Goal: Transaction & Acquisition: Book appointment/travel/reservation

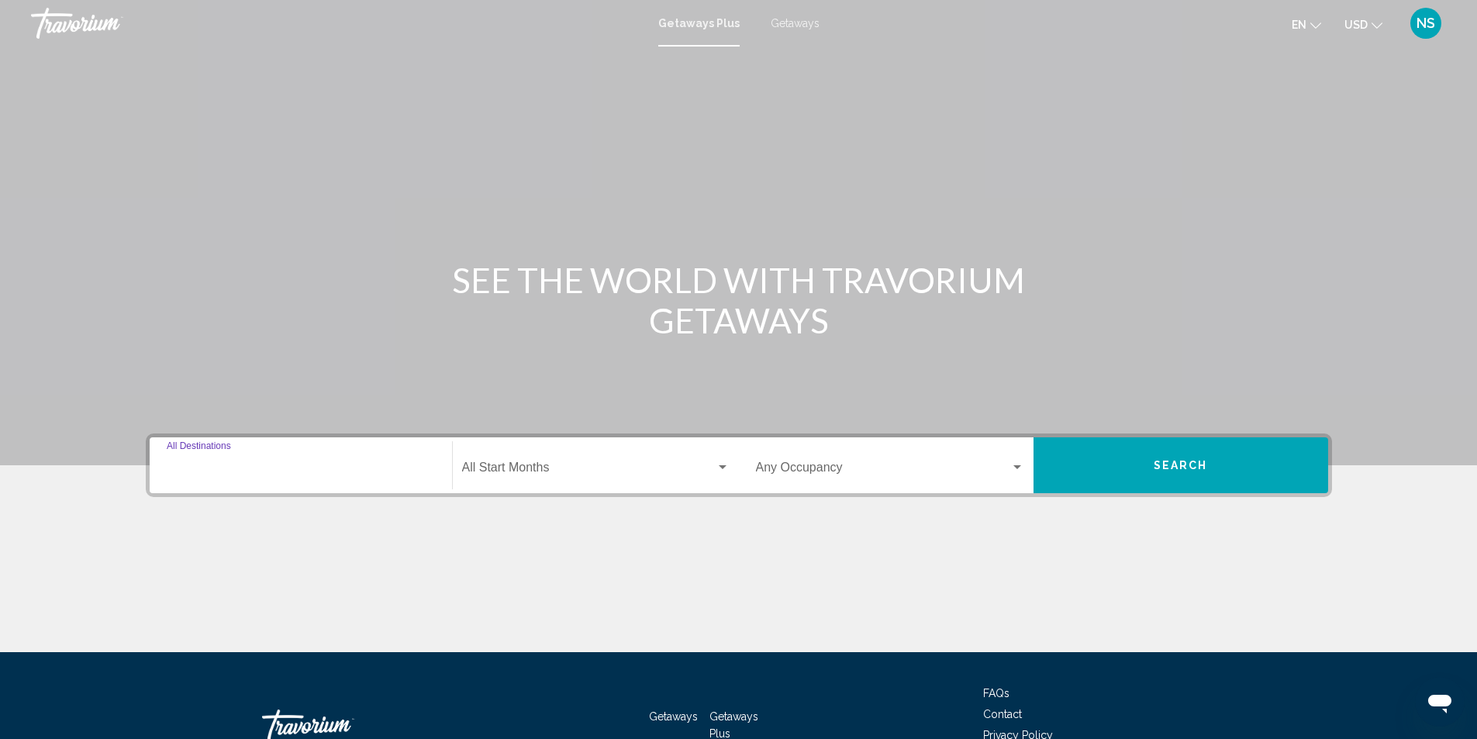
click at [241, 467] on input "Destination All Destinations" at bounding box center [301, 471] width 268 height 14
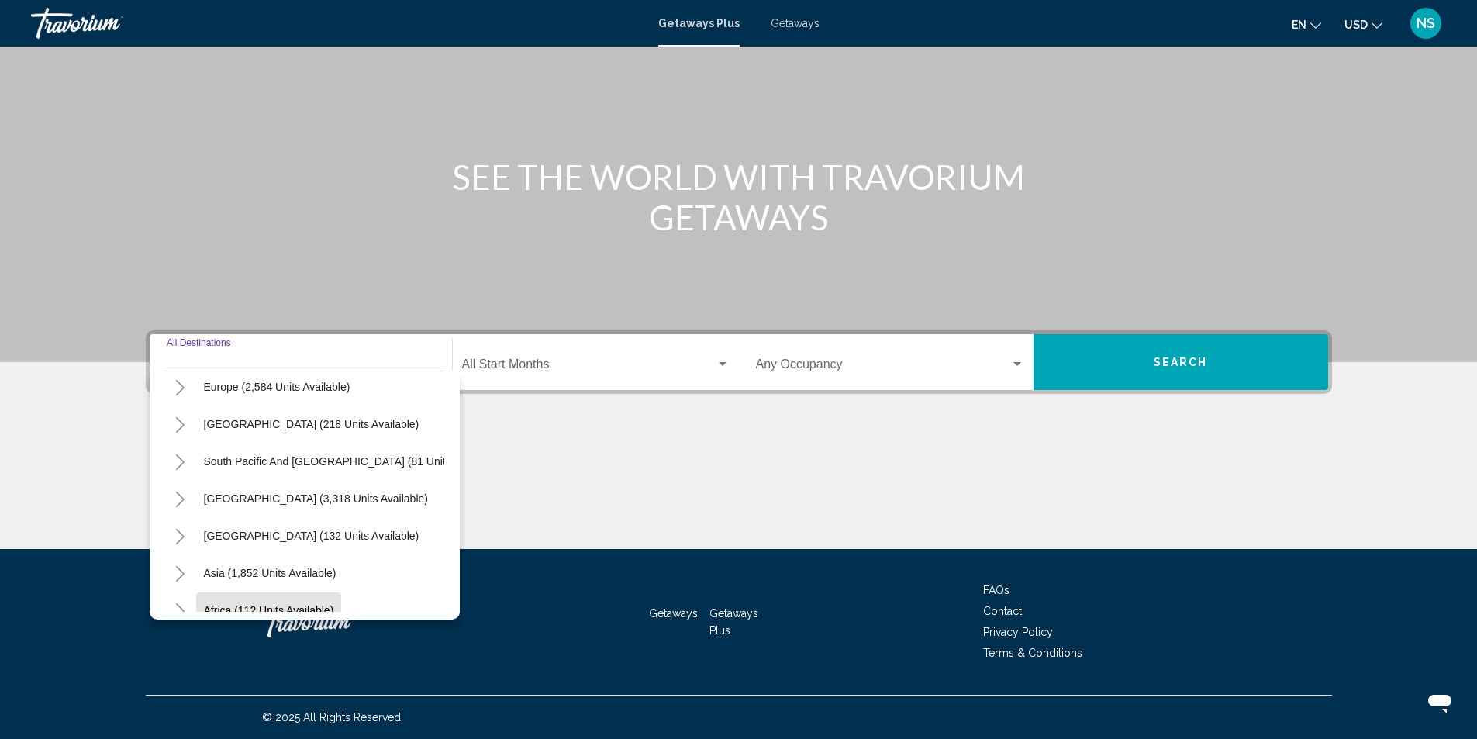
scroll to position [233, 0]
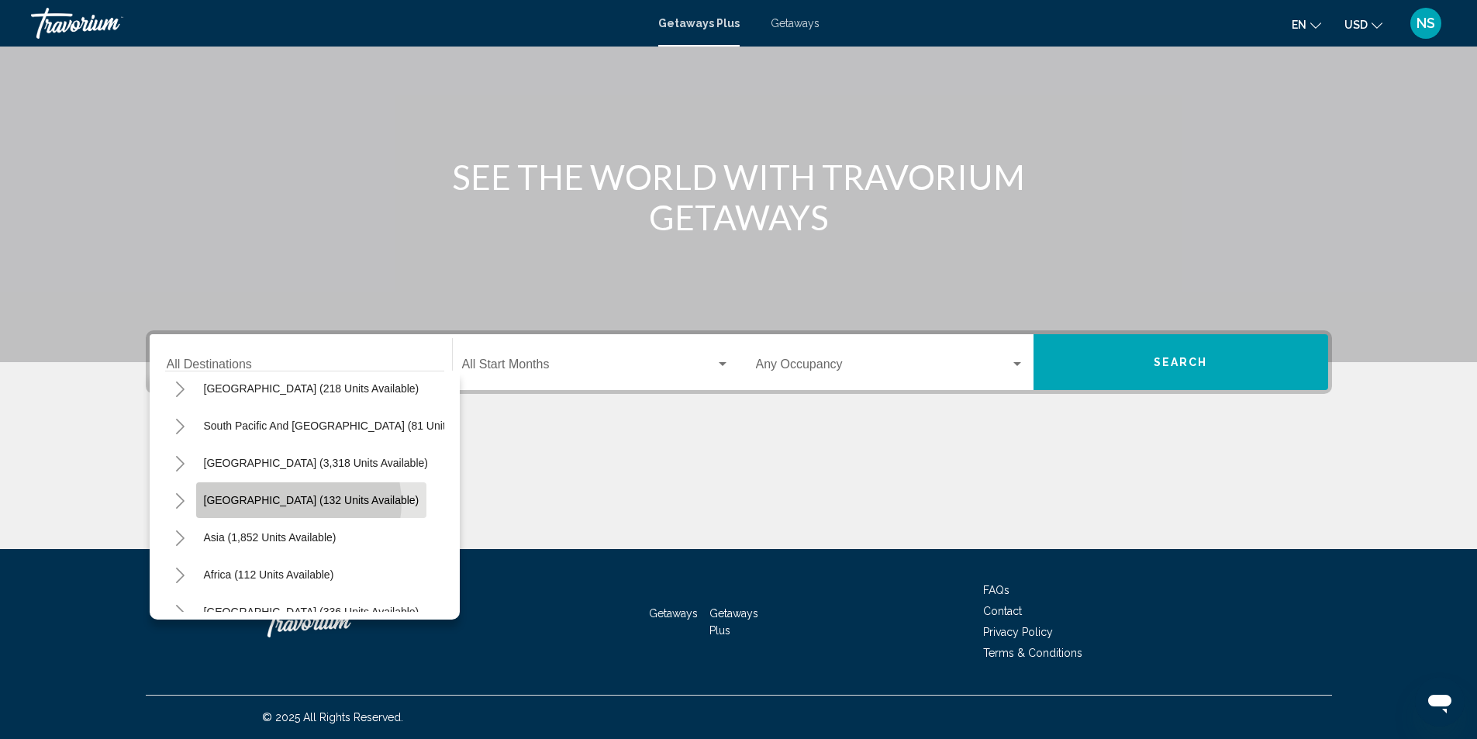
click at [298, 502] on span "[GEOGRAPHIC_DATA] (132 units available)" at bounding box center [312, 500] width 216 height 12
type input "**********"
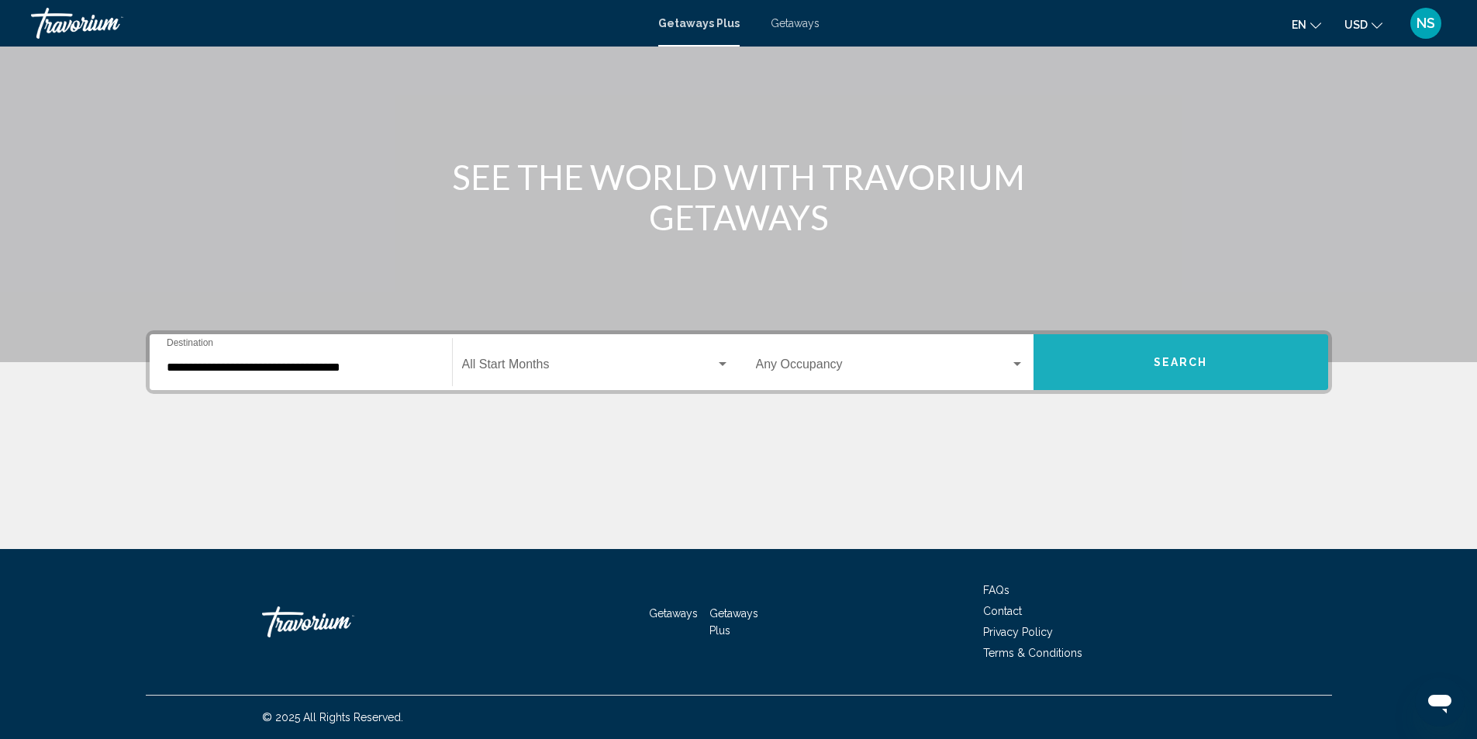
click at [1160, 362] on span "Search" at bounding box center [1181, 363] width 54 height 12
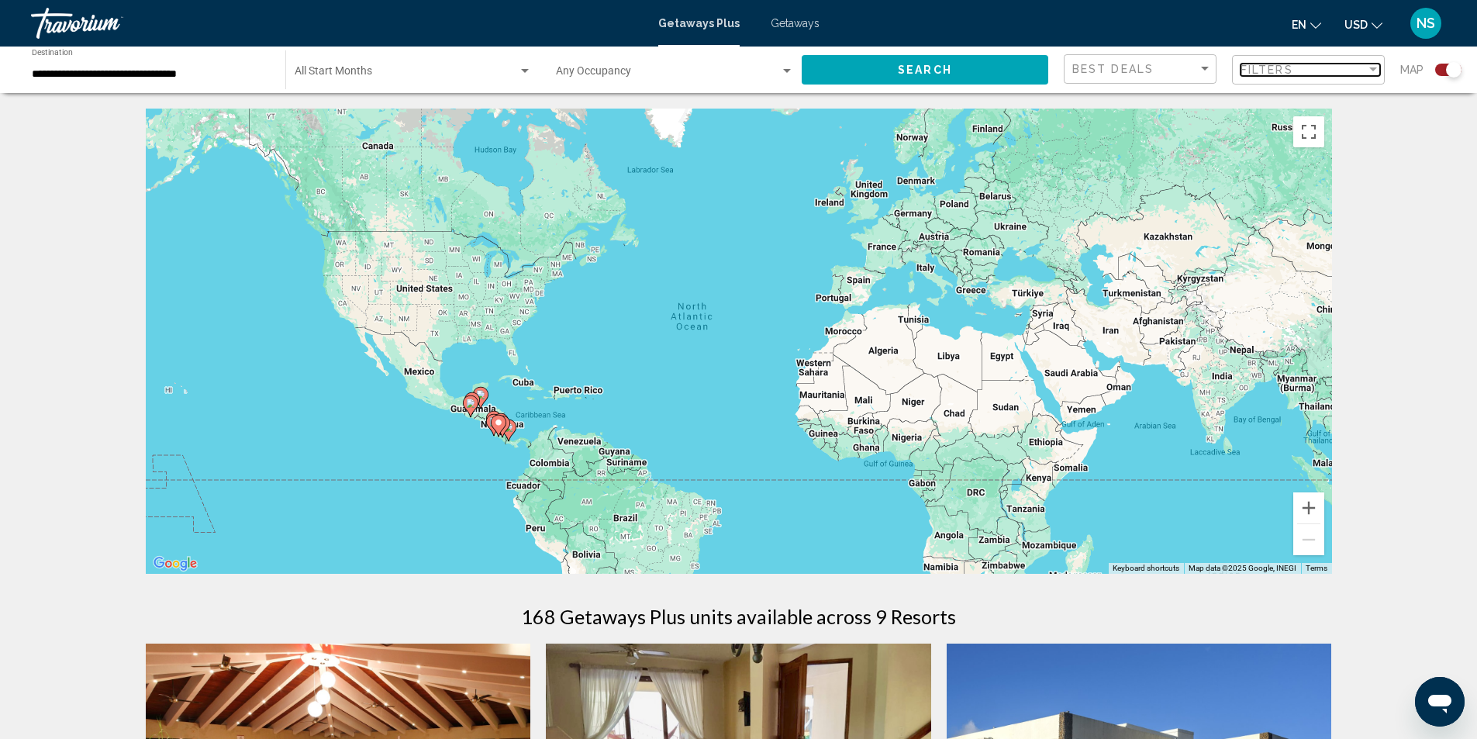
click at [1345, 71] on div "Filters" at bounding box center [1304, 70] width 126 height 12
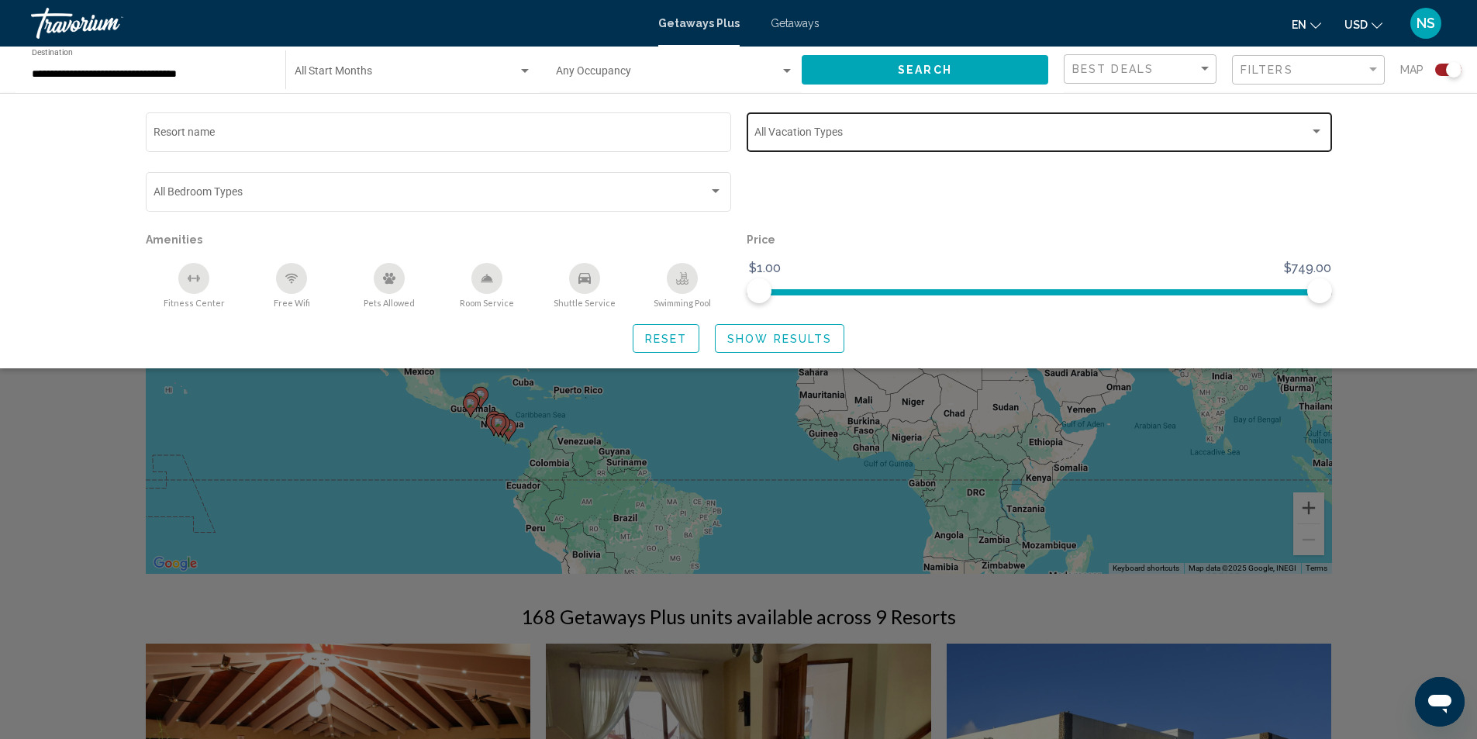
click at [1016, 136] on span "Search widget" at bounding box center [1032, 135] width 555 height 12
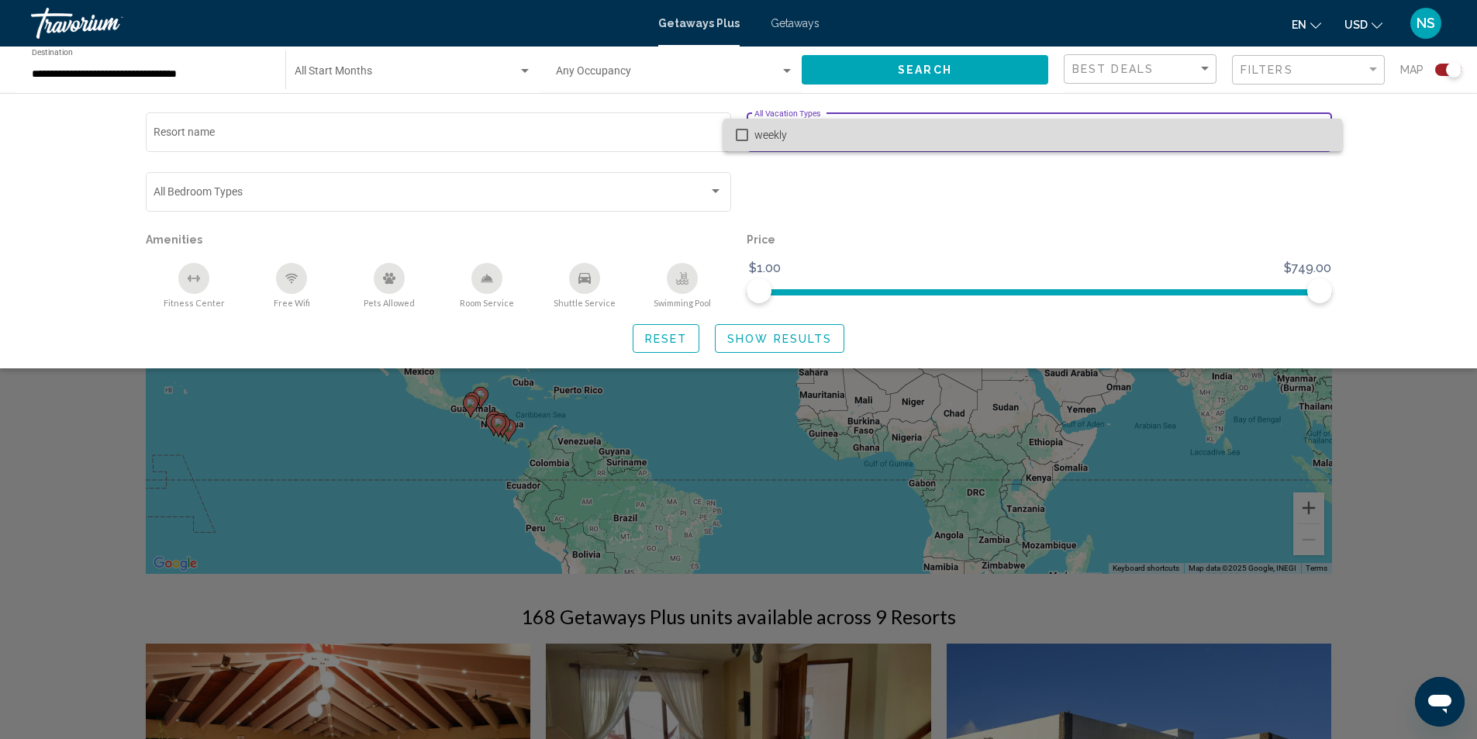
drag, startPoint x: 737, startPoint y: 133, endPoint x: 761, endPoint y: 146, distance: 27.7
click at [737, 135] on mat-pseudo-checkbox at bounding box center [742, 135] width 12 height 12
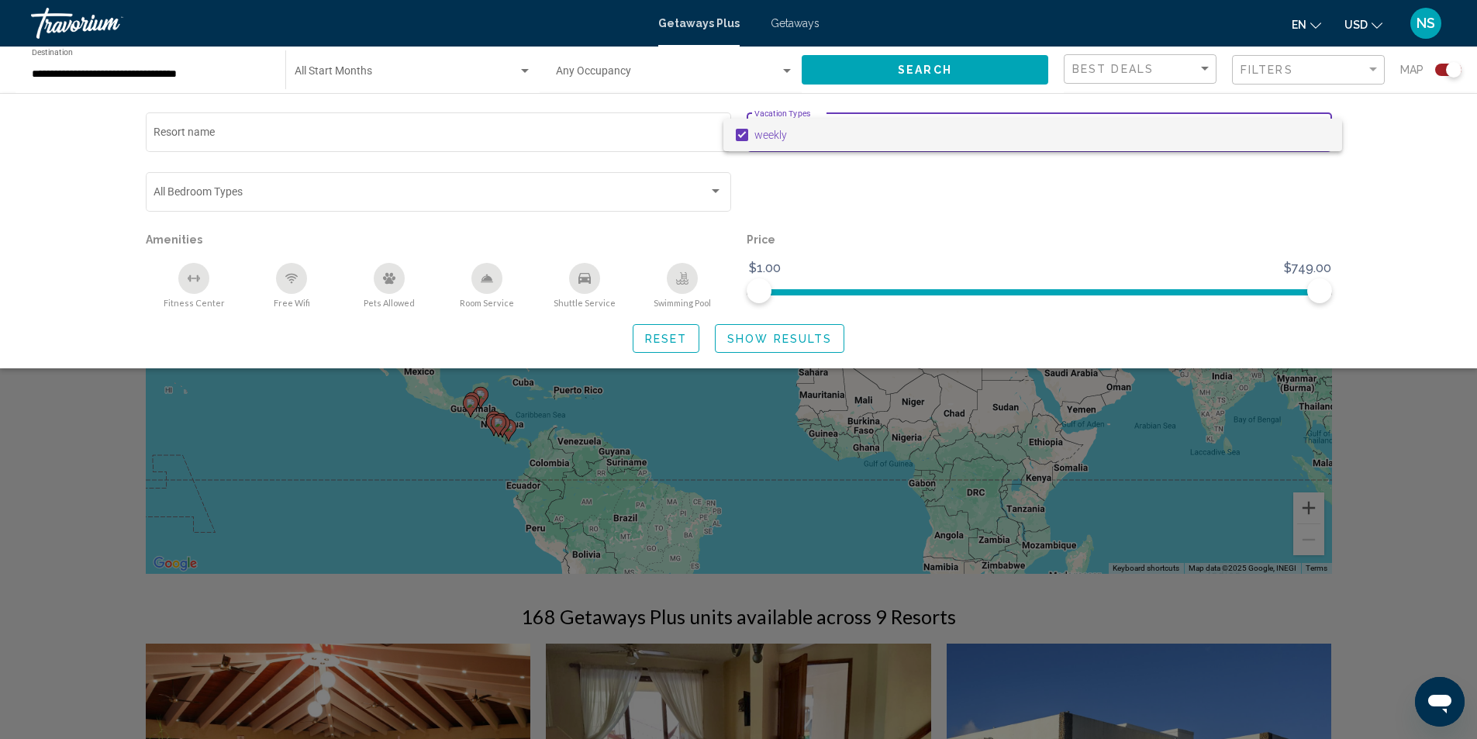
click at [764, 330] on div at bounding box center [738, 369] width 1477 height 739
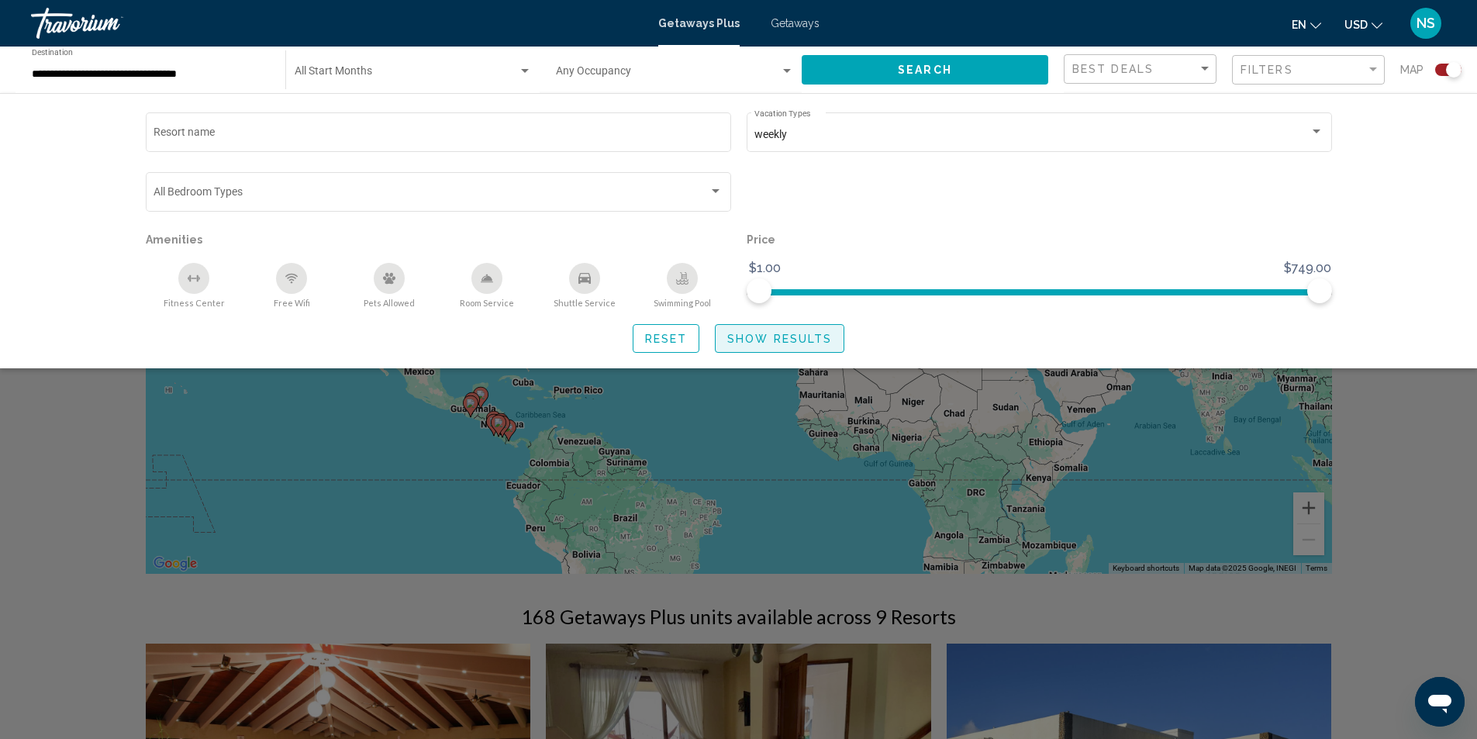
click at [779, 340] on span "Show Results" at bounding box center [779, 339] width 105 height 12
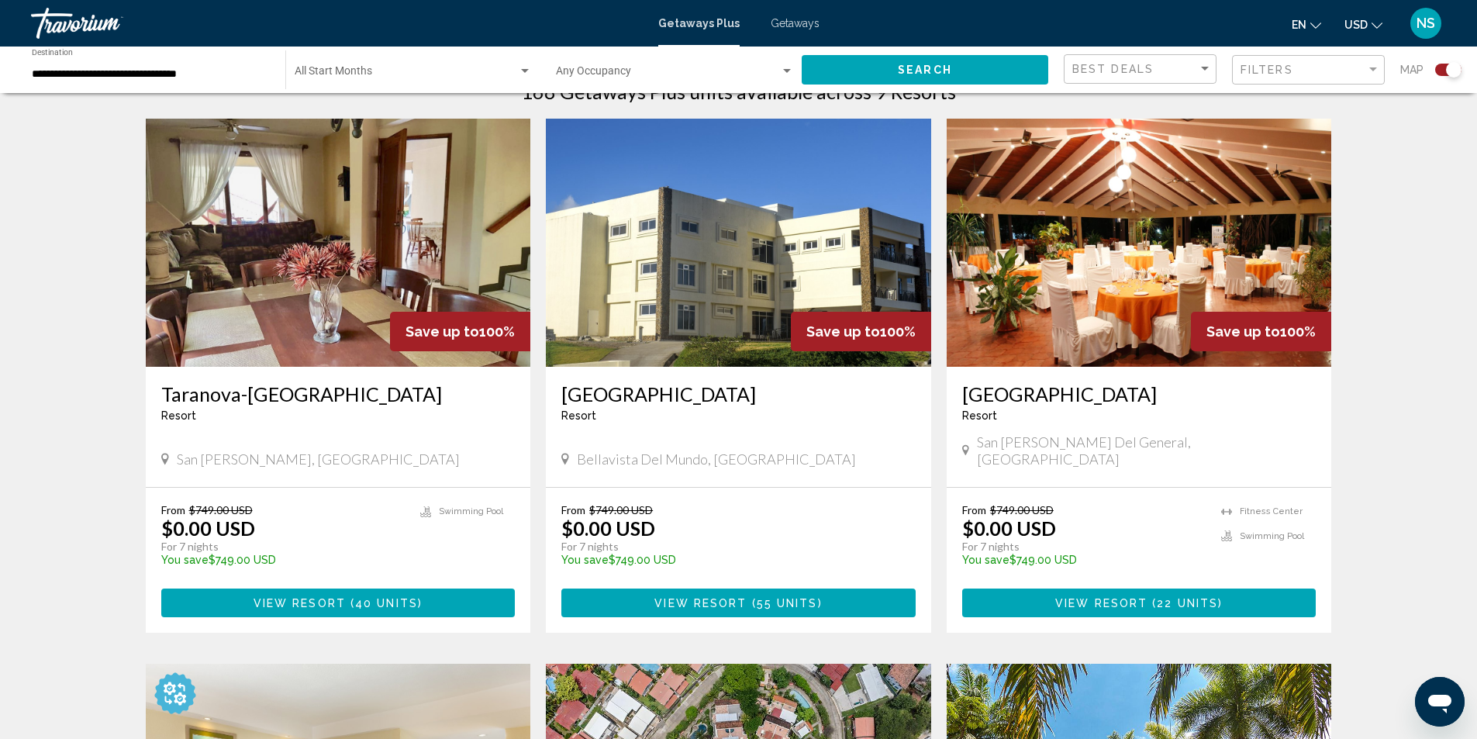
scroll to position [543, 0]
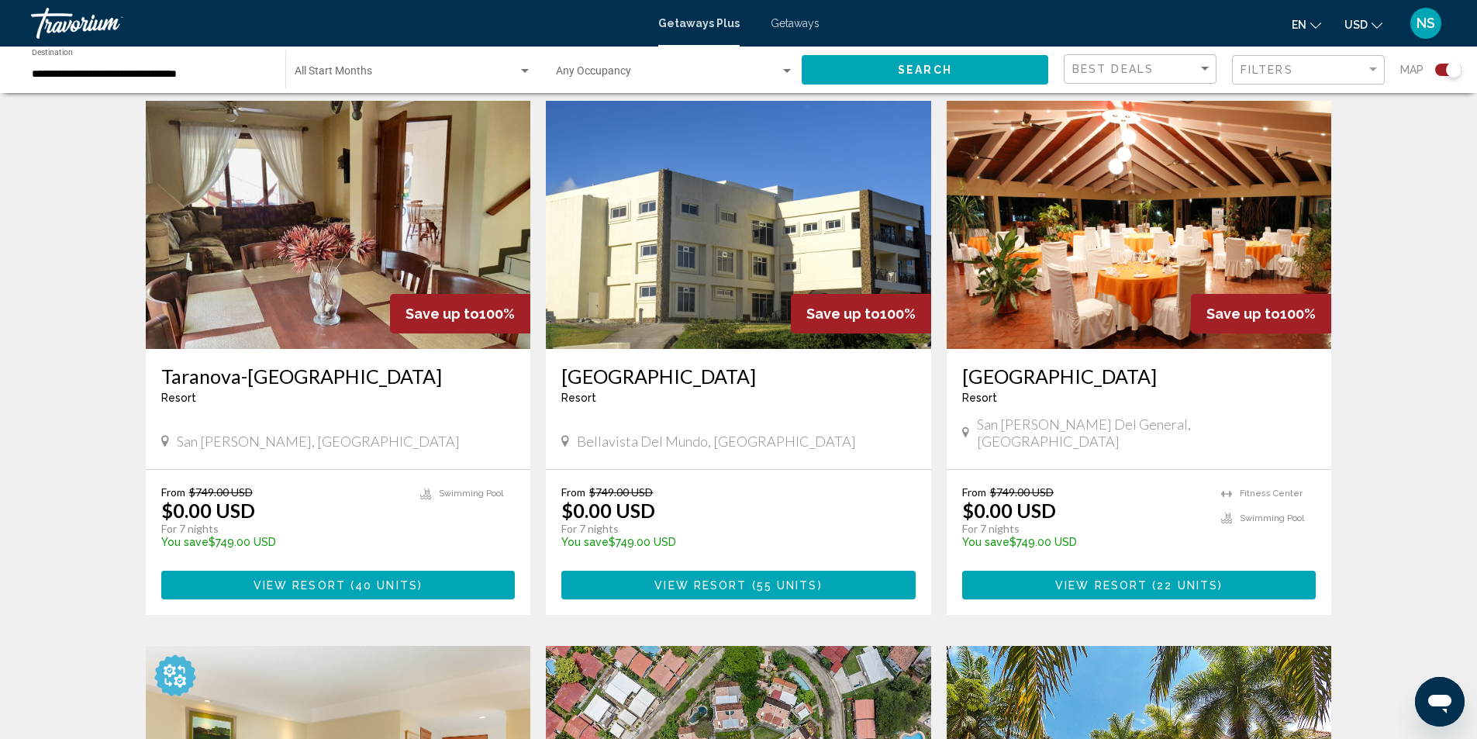
click at [1206, 257] on img "Main content" at bounding box center [1139, 225] width 385 height 248
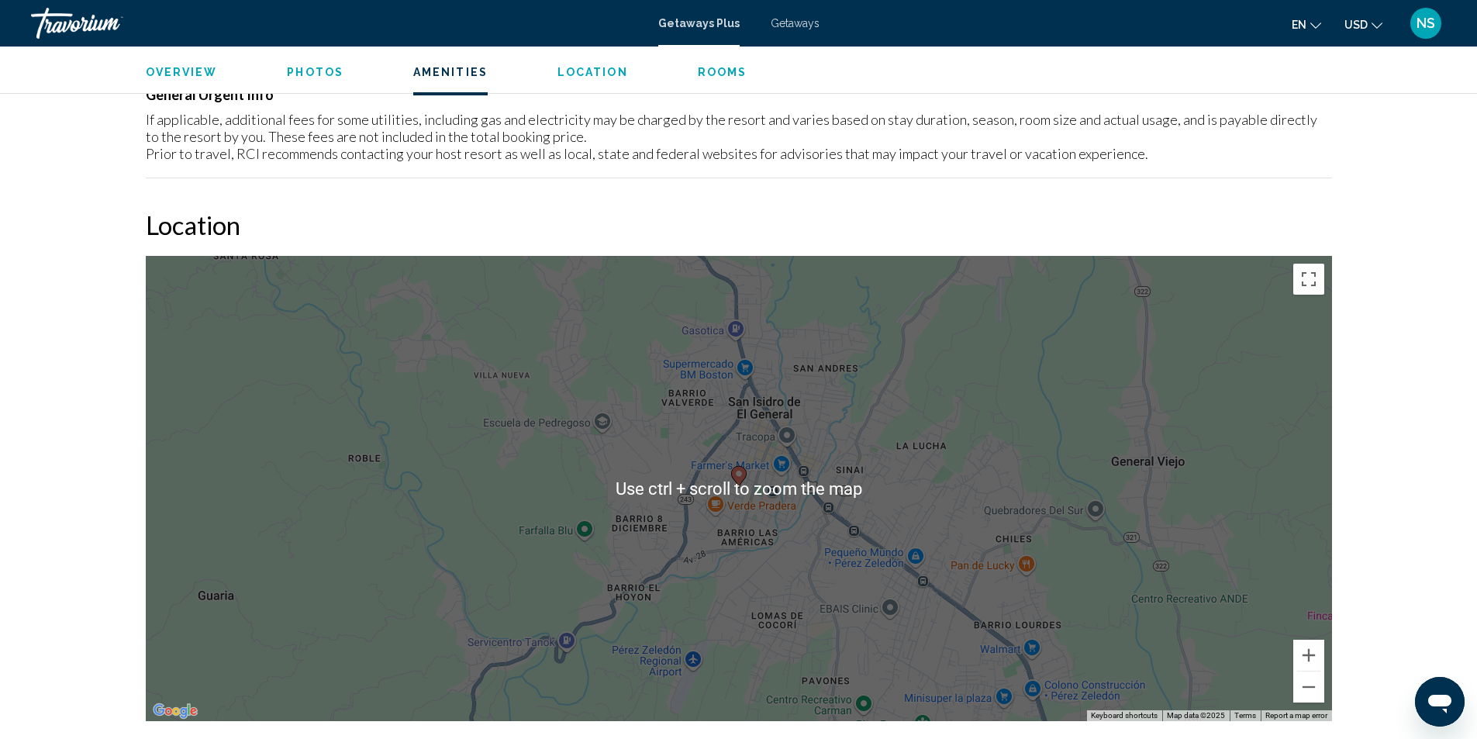
scroll to position [1473, 0]
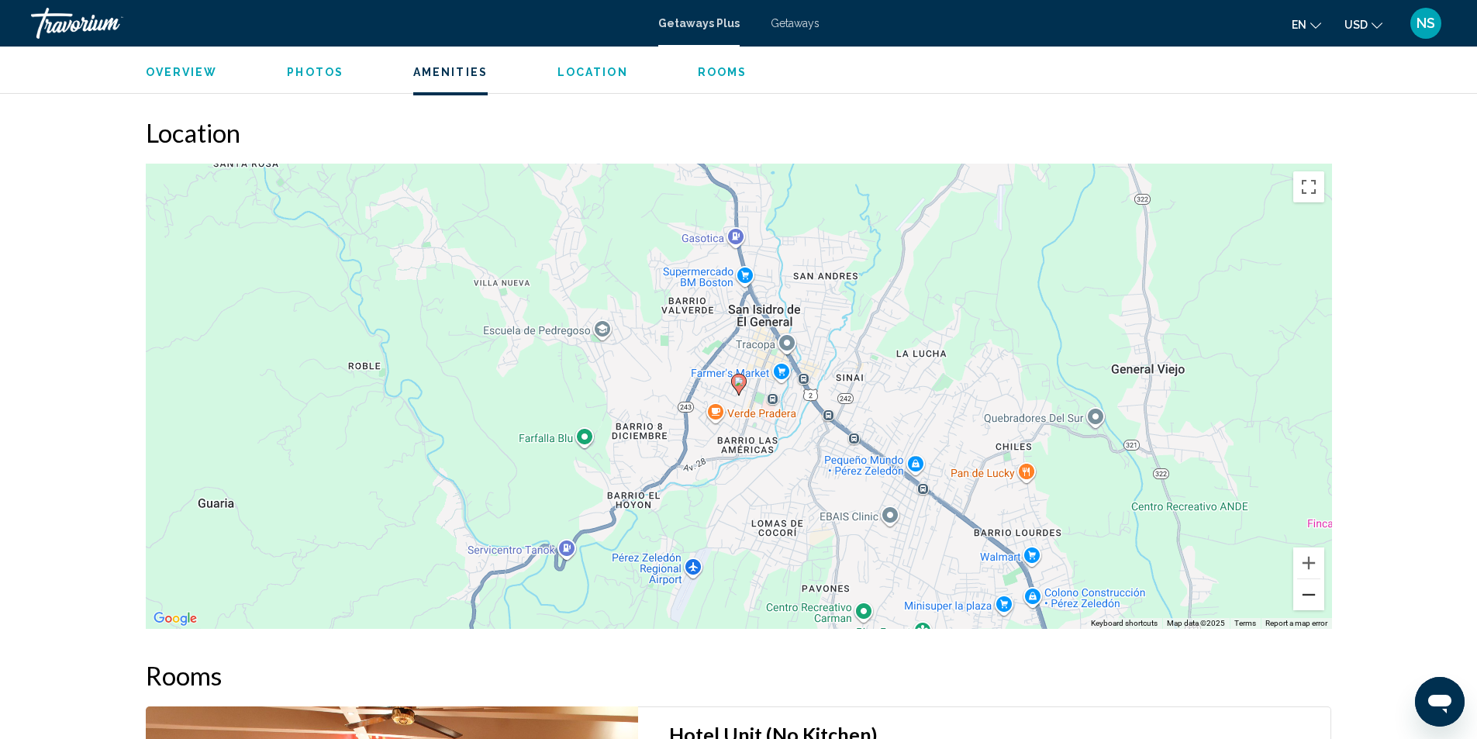
click at [1301, 597] on button "Zoom out" at bounding box center [1308, 594] width 31 height 31
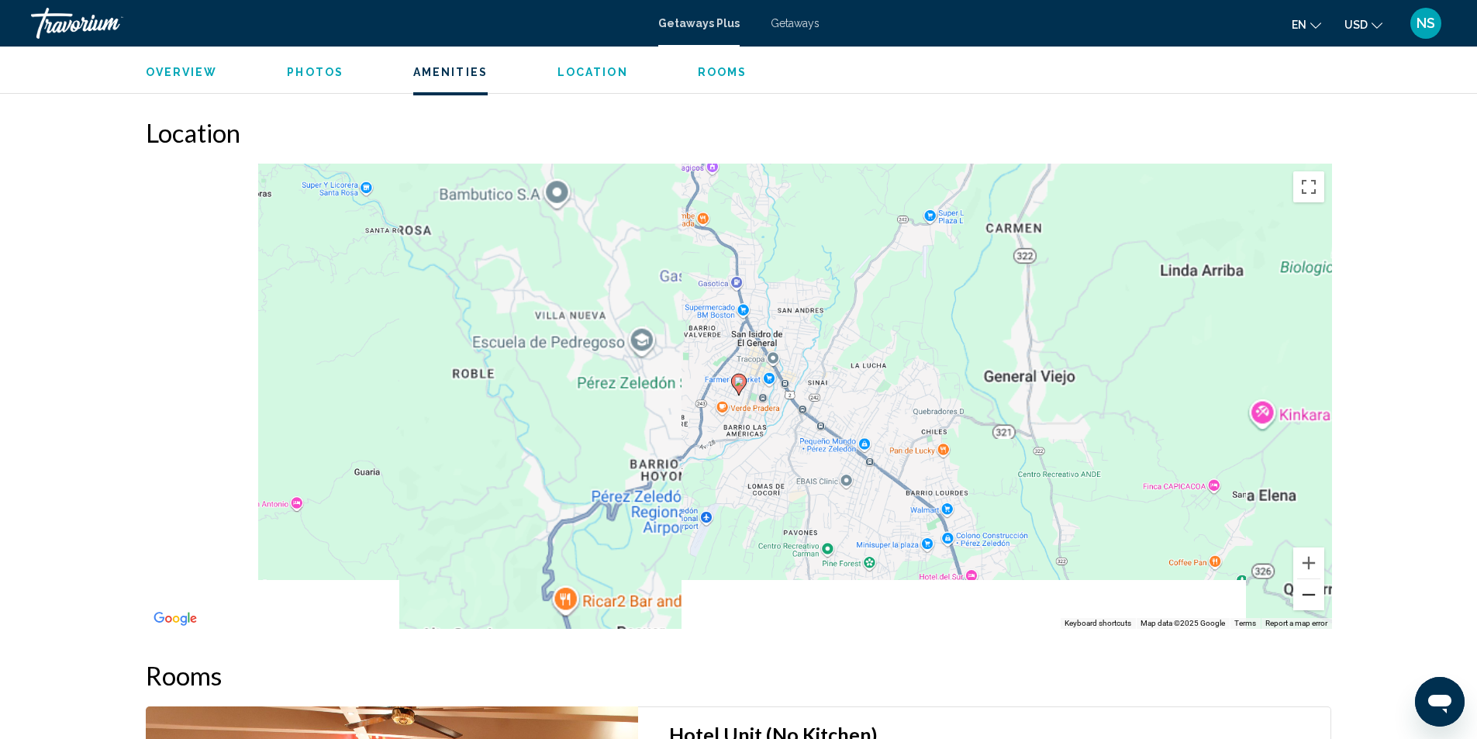
click at [1301, 597] on button "Zoom out" at bounding box center [1308, 594] width 31 height 31
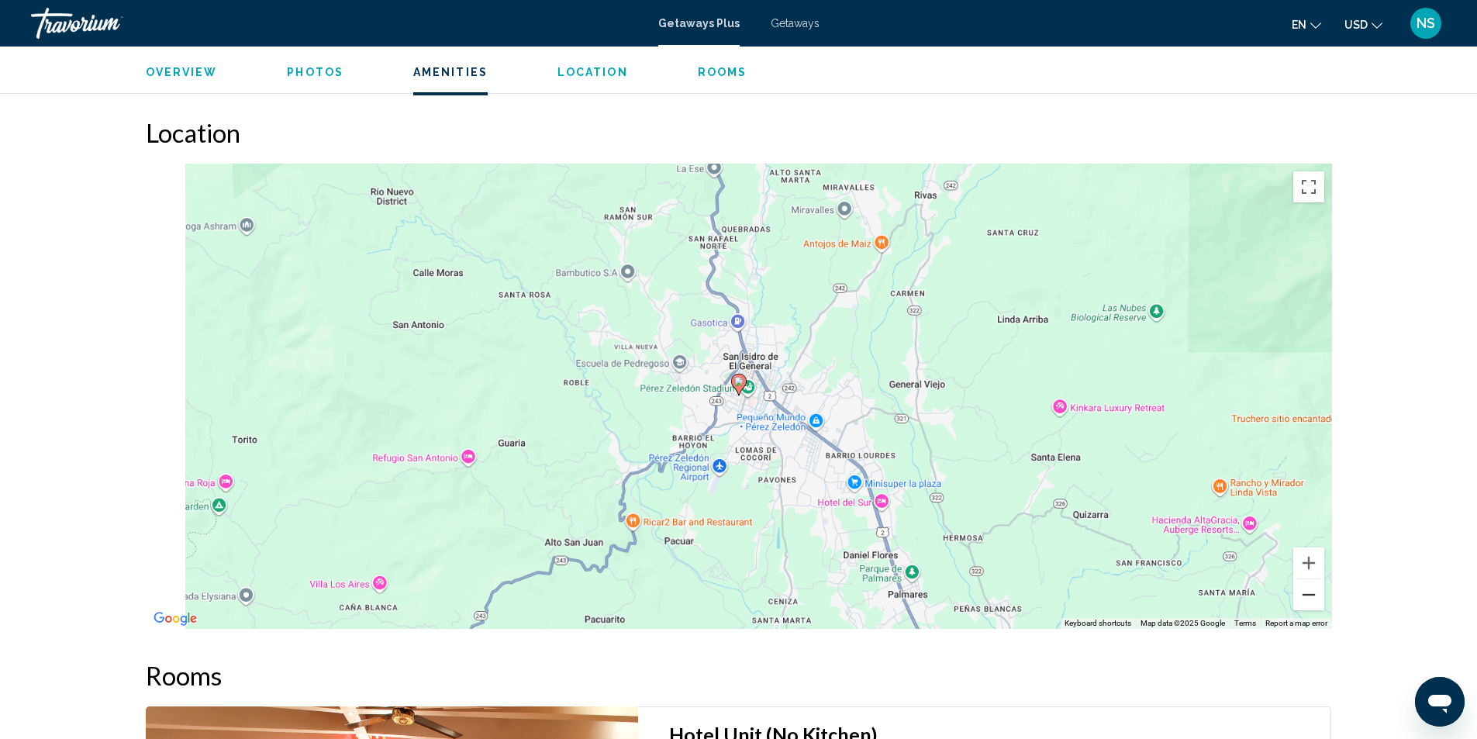
click at [1301, 597] on button "Zoom out" at bounding box center [1308, 594] width 31 height 31
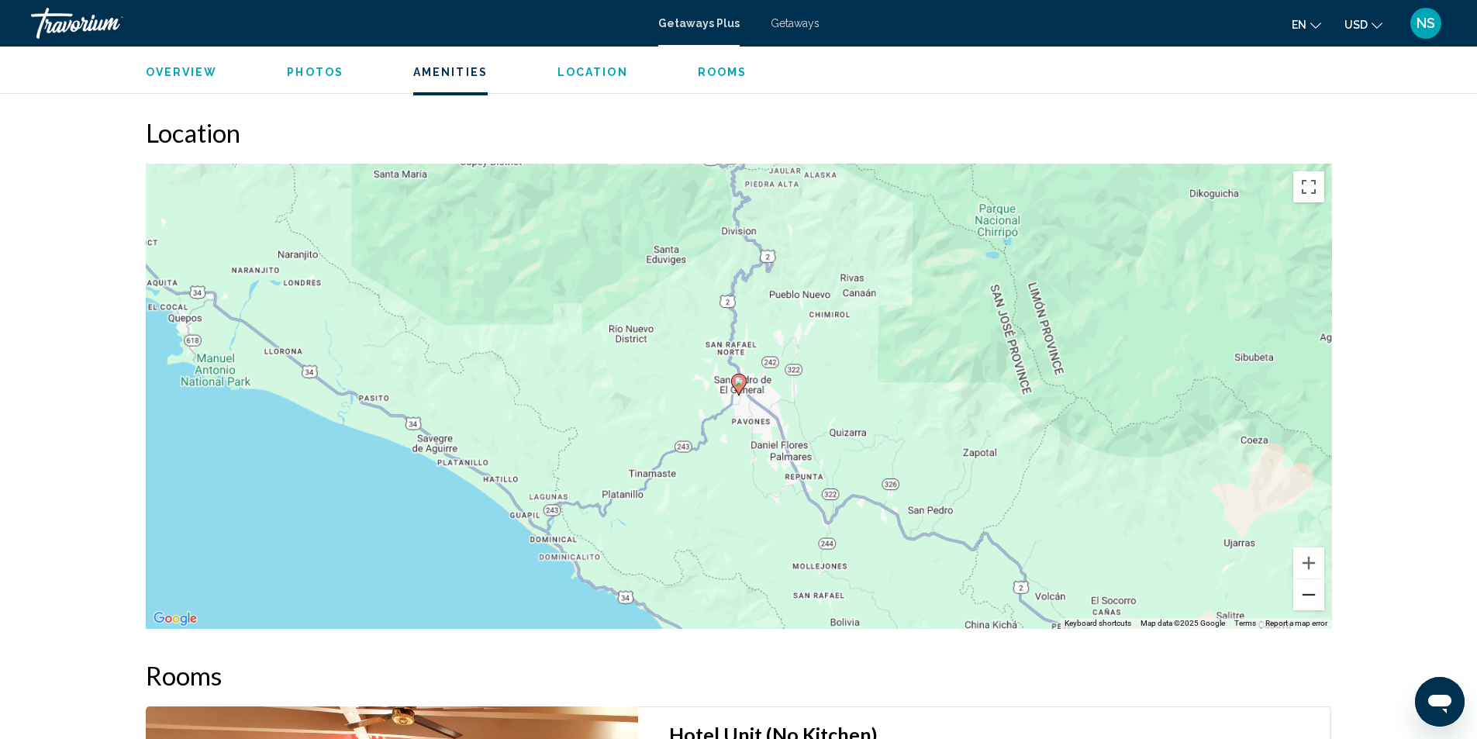
click at [1301, 597] on button "Zoom out" at bounding box center [1308, 594] width 31 height 31
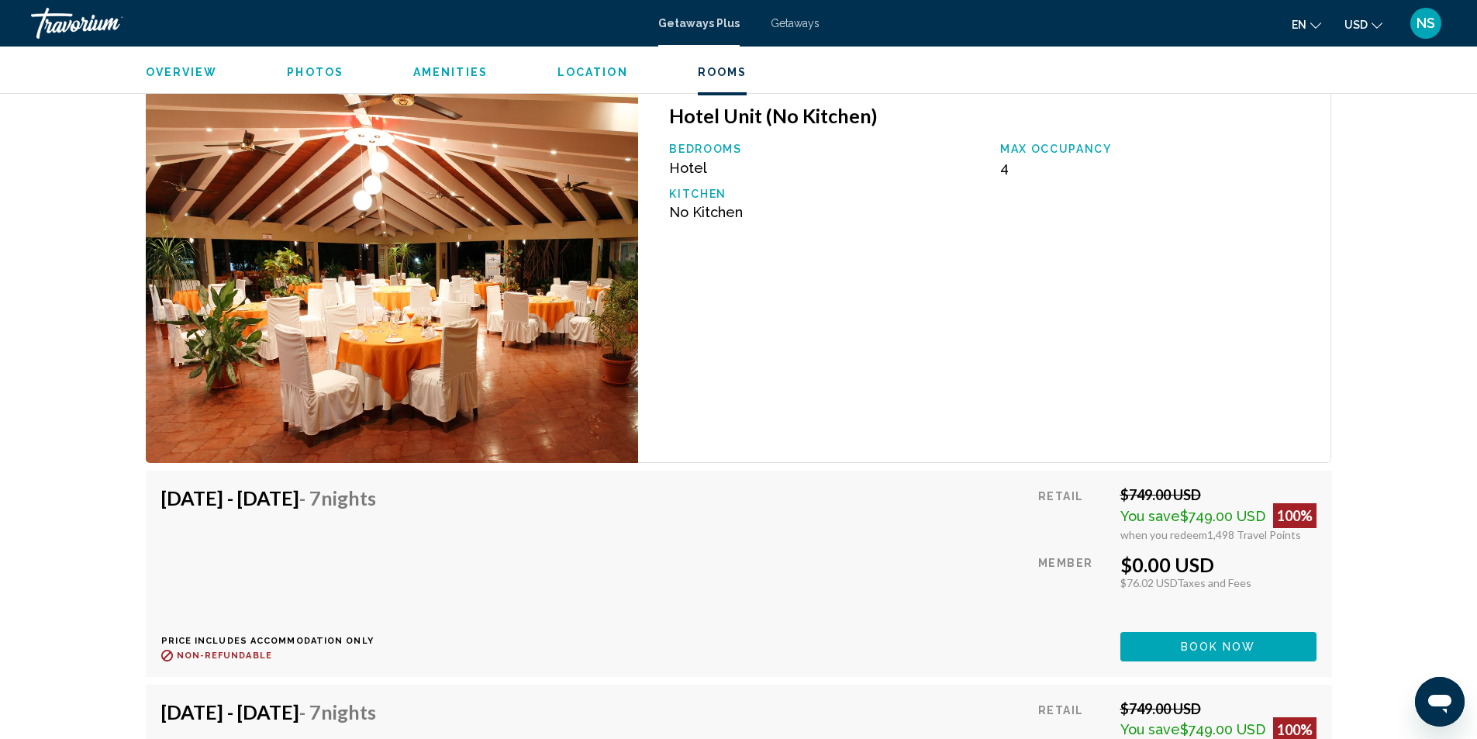
scroll to position [2094, 0]
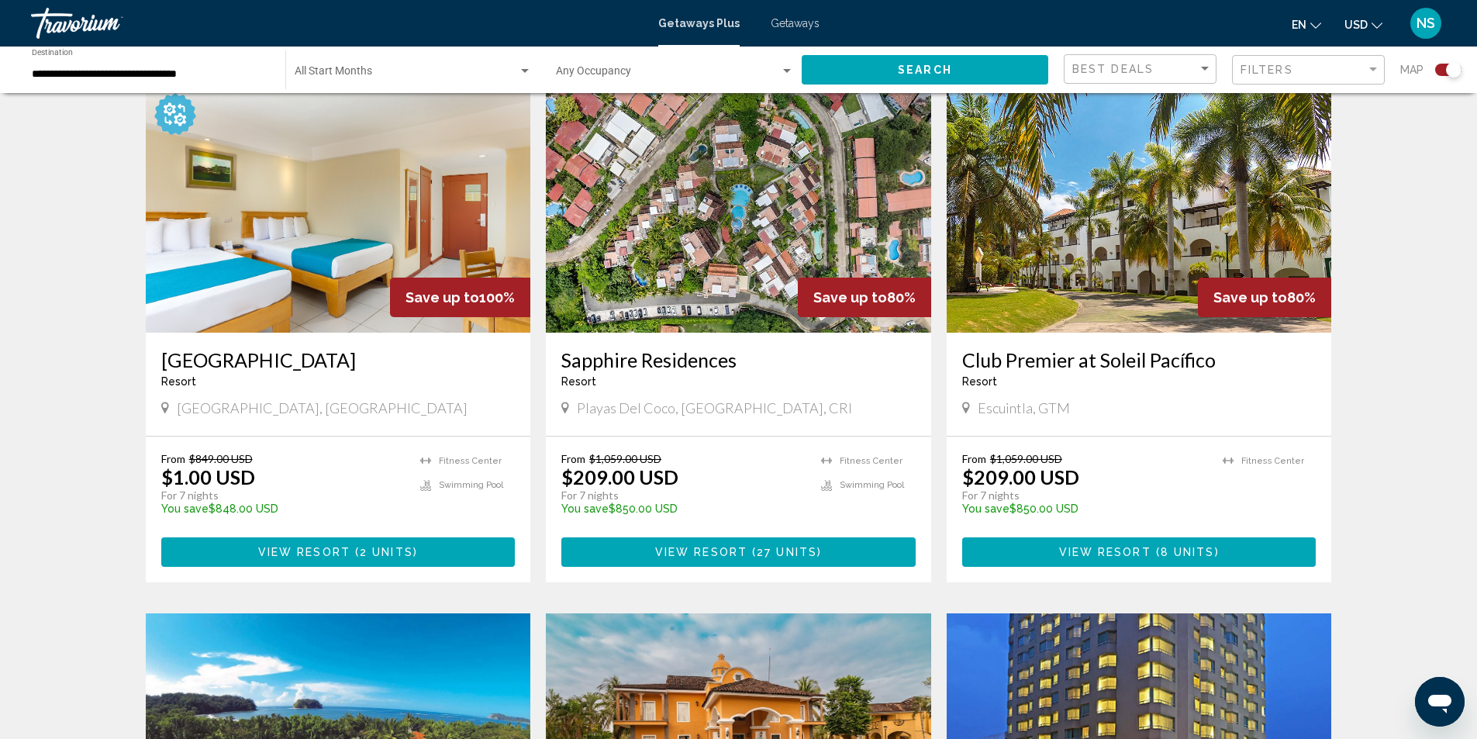
scroll to position [1086, 0]
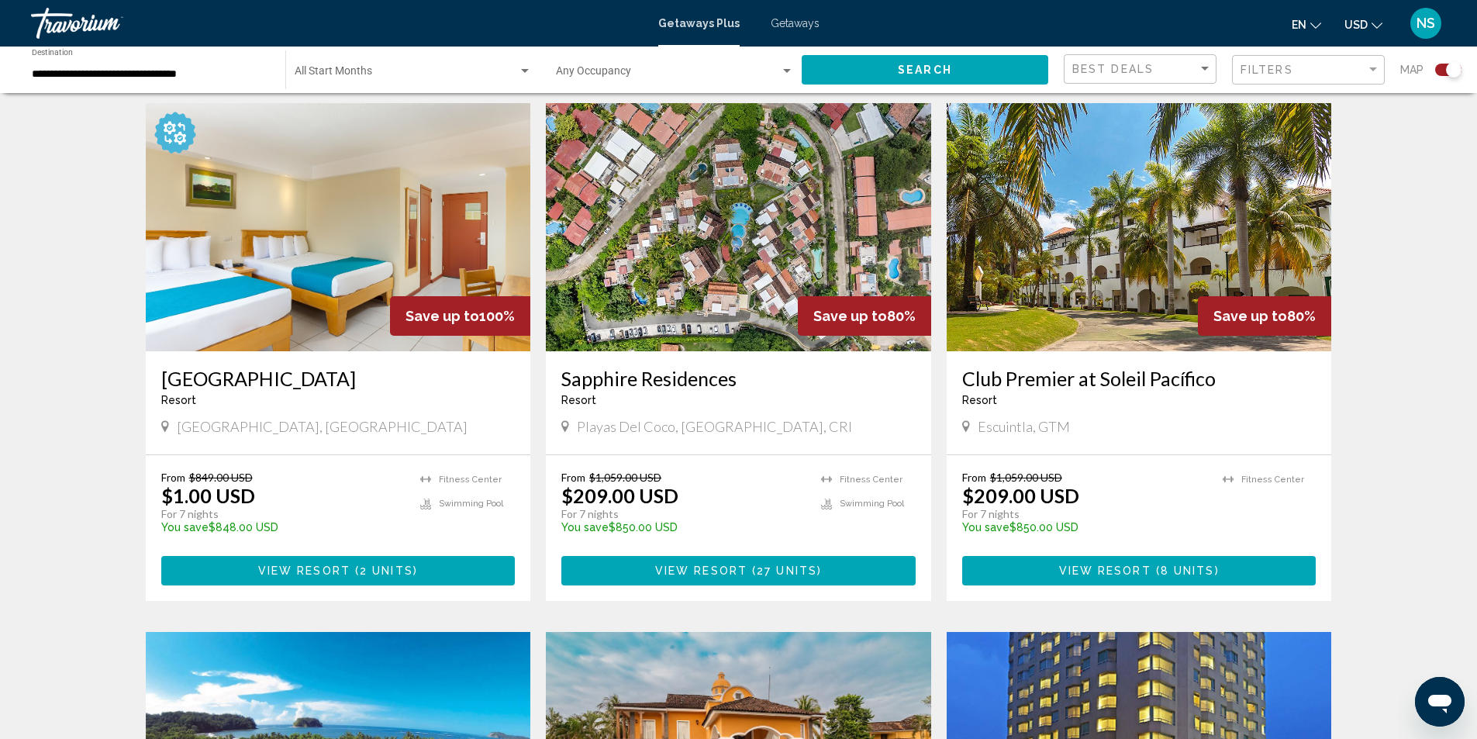
click at [1094, 273] on img "Main content" at bounding box center [1139, 227] width 385 height 248
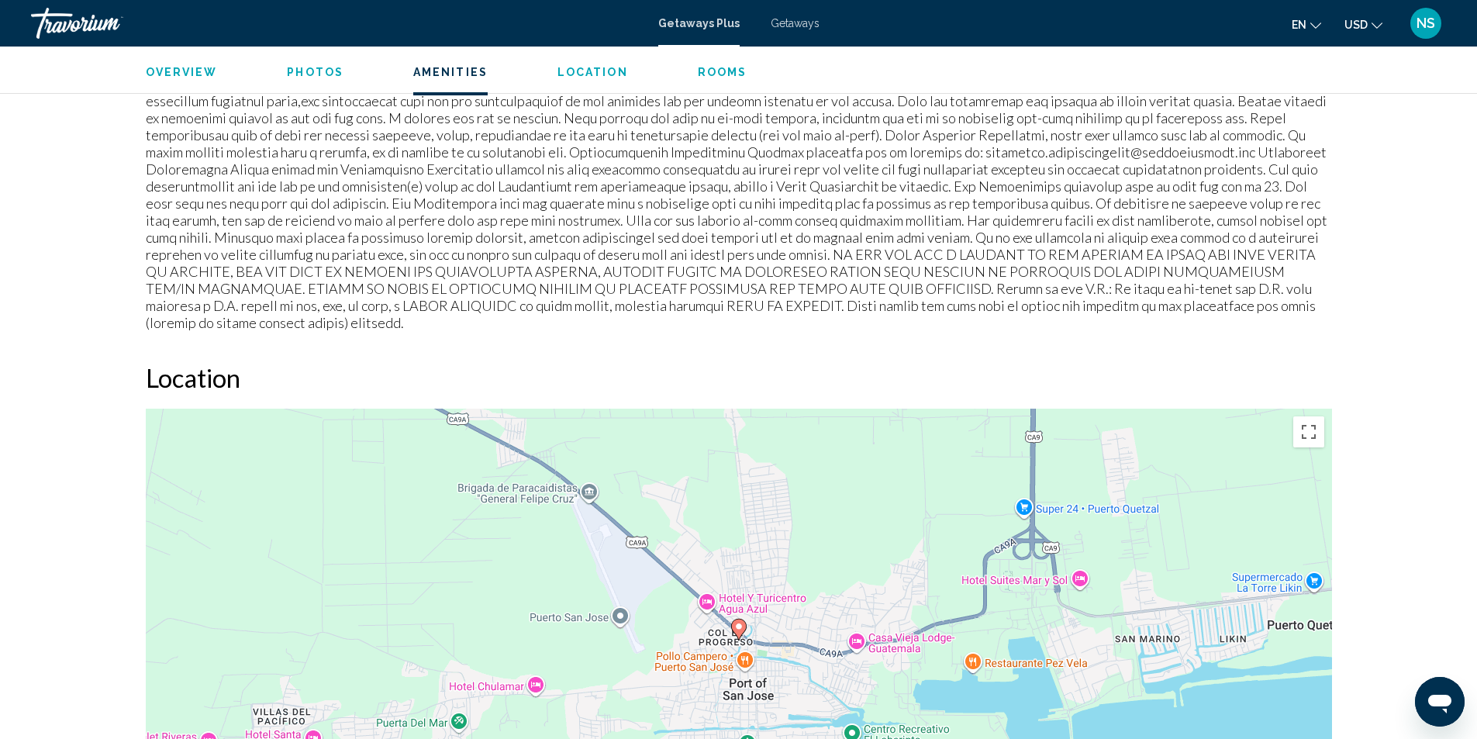
scroll to position [1628, 0]
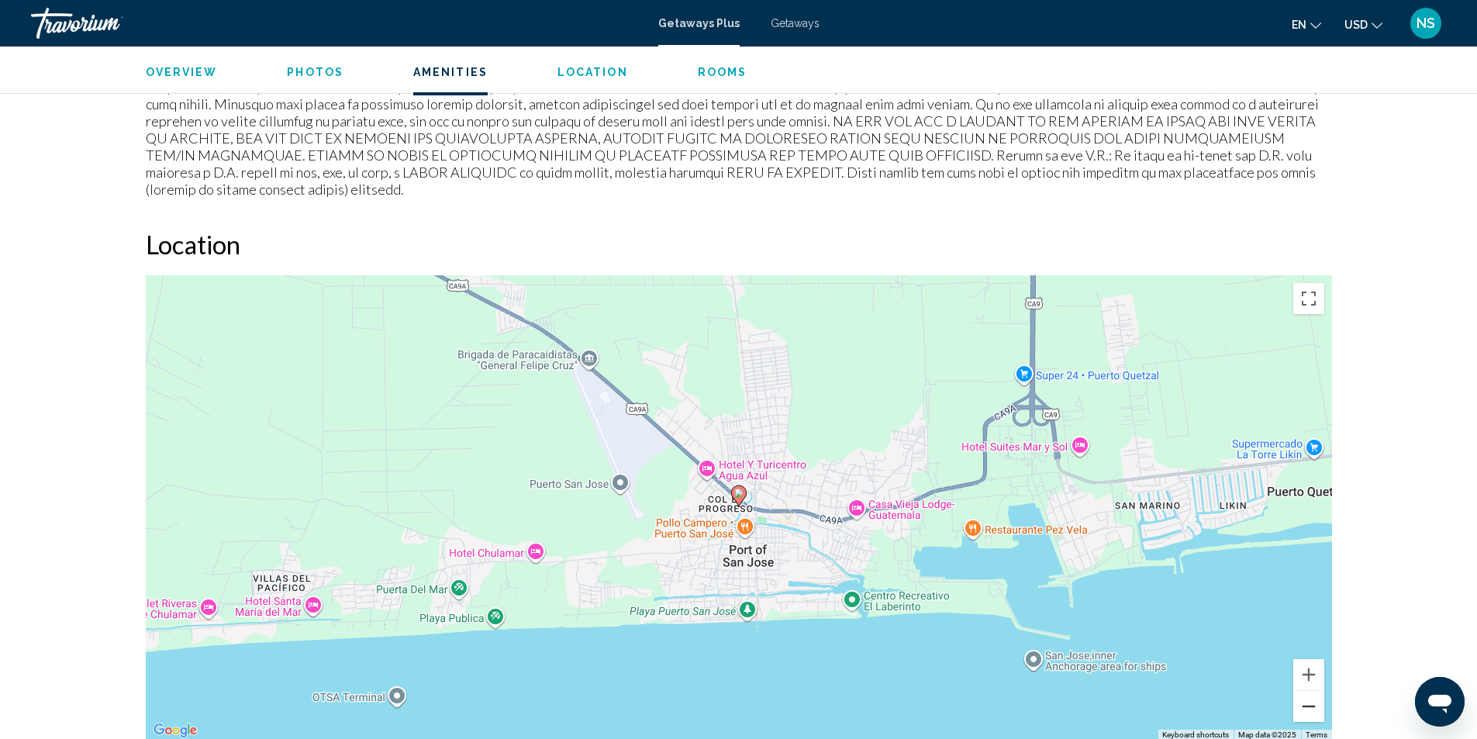
click at [1306, 697] on button "Zoom out" at bounding box center [1308, 706] width 31 height 31
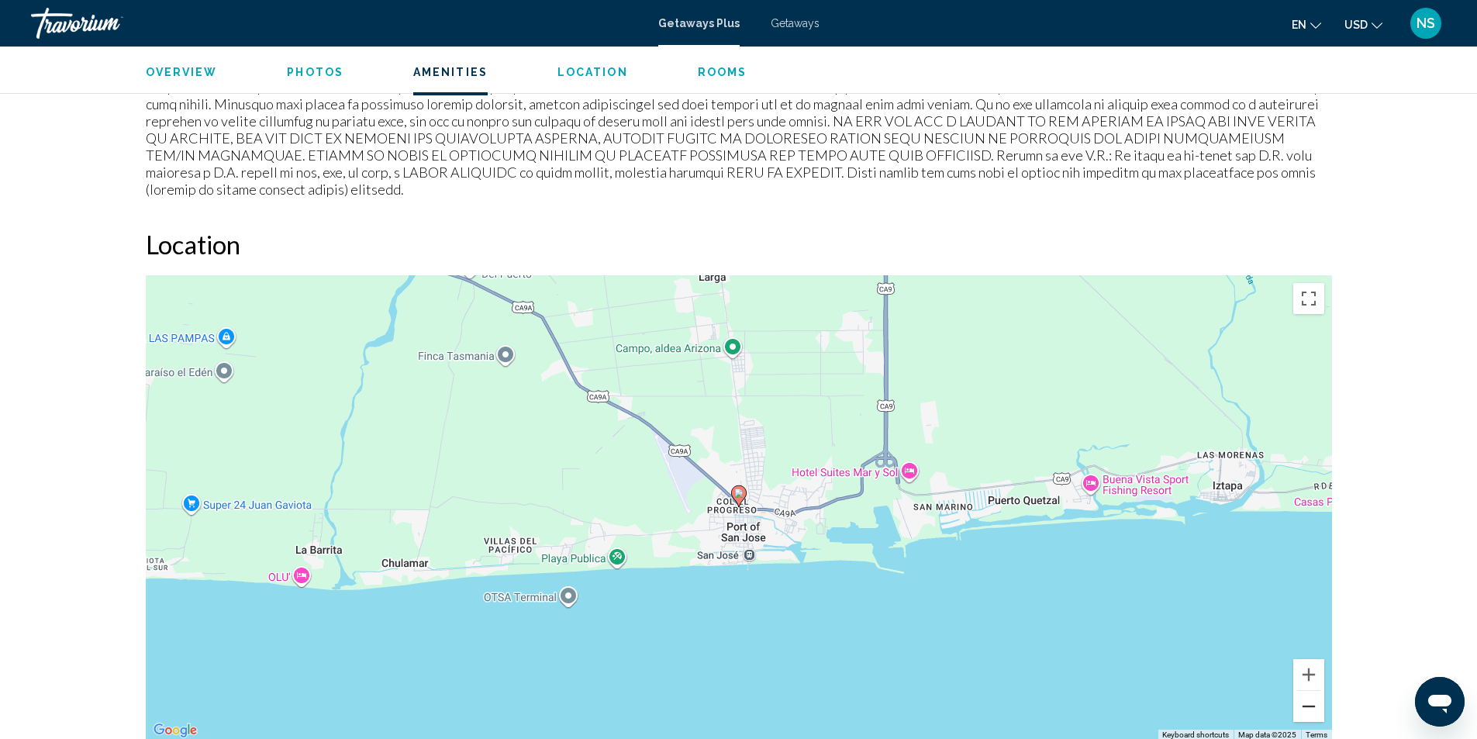
click at [1313, 693] on button "Zoom out" at bounding box center [1308, 706] width 31 height 31
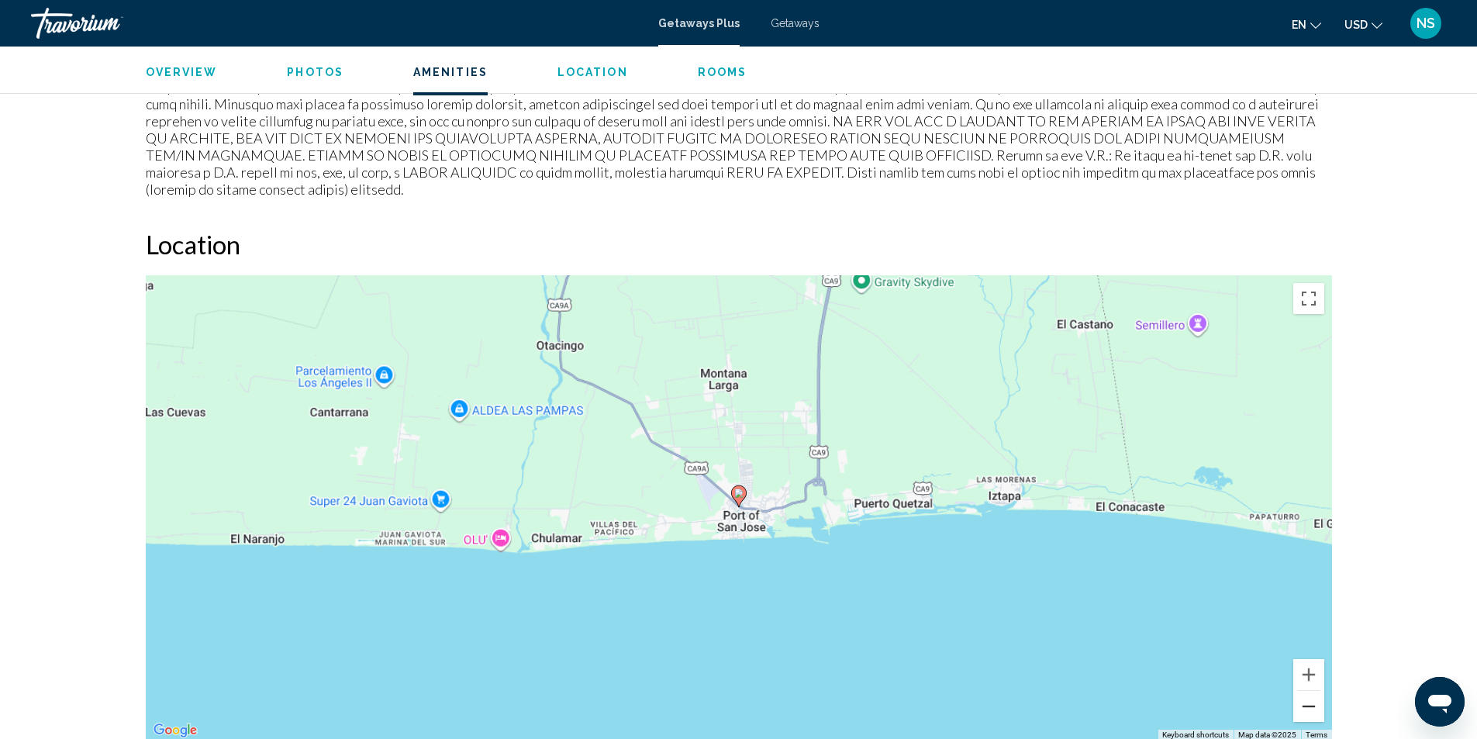
click at [1313, 692] on button "Zoom out" at bounding box center [1308, 706] width 31 height 31
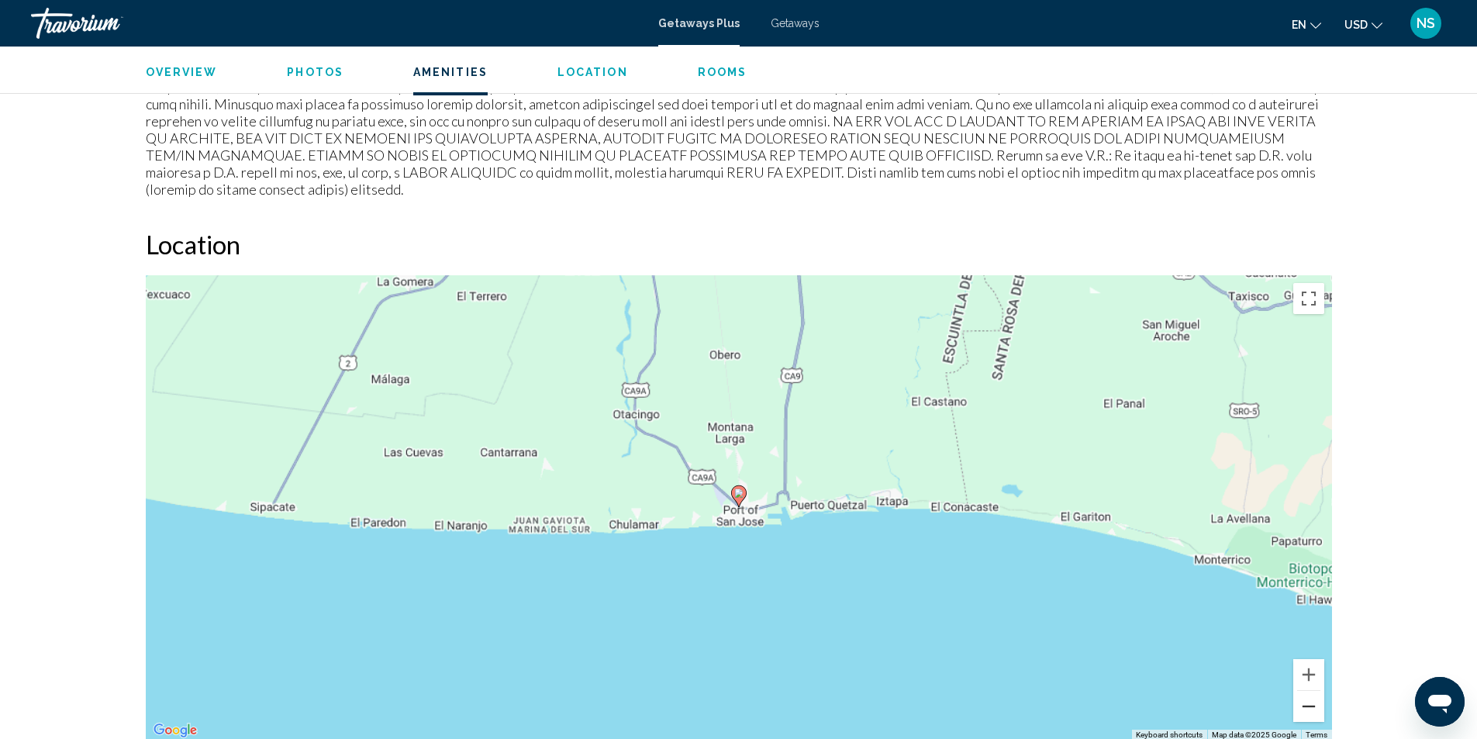
click at [1311, 692] on button "Zoom out" at bounding box center [1308, 706] width 31 height 31
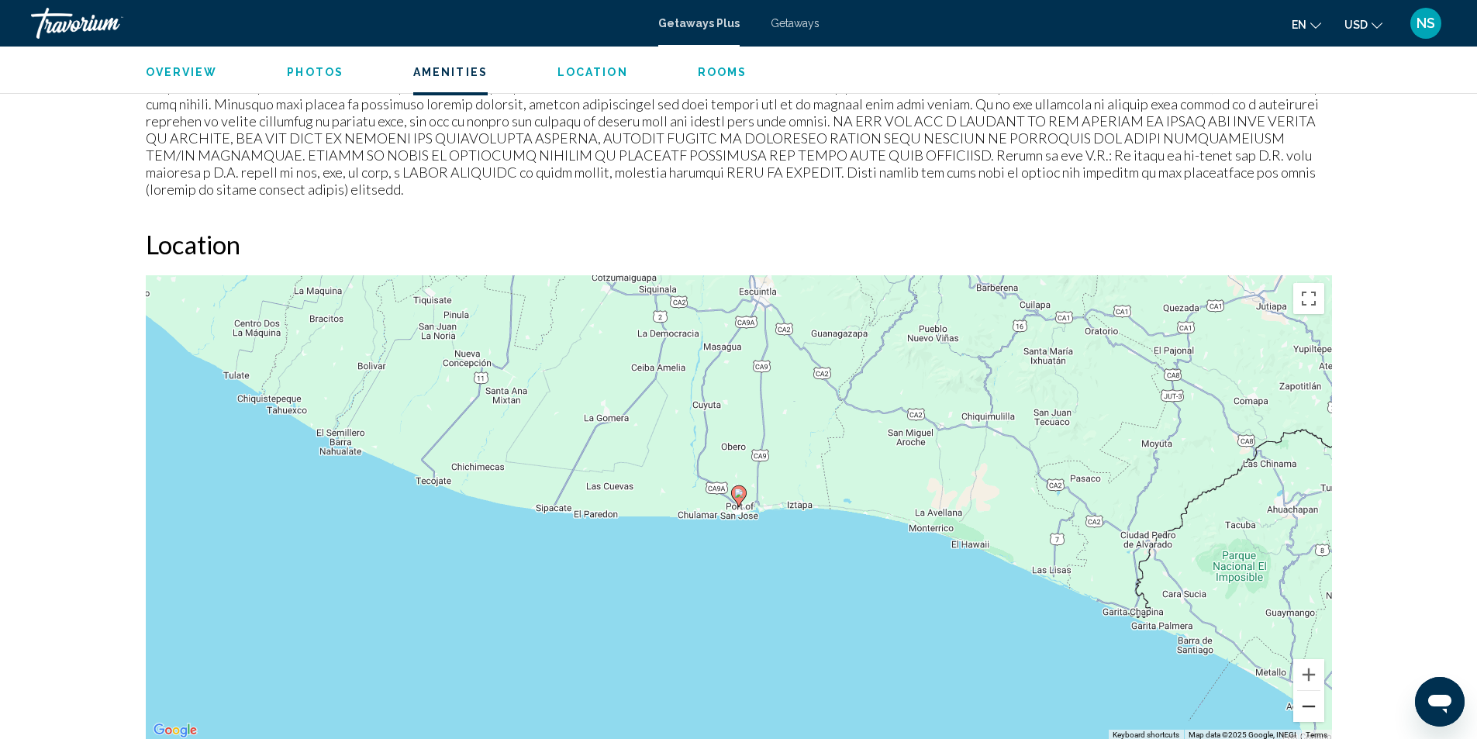
click at [1311, 692] on button "Zoom out" at bounding box center [1308, 706] width 31 height 31
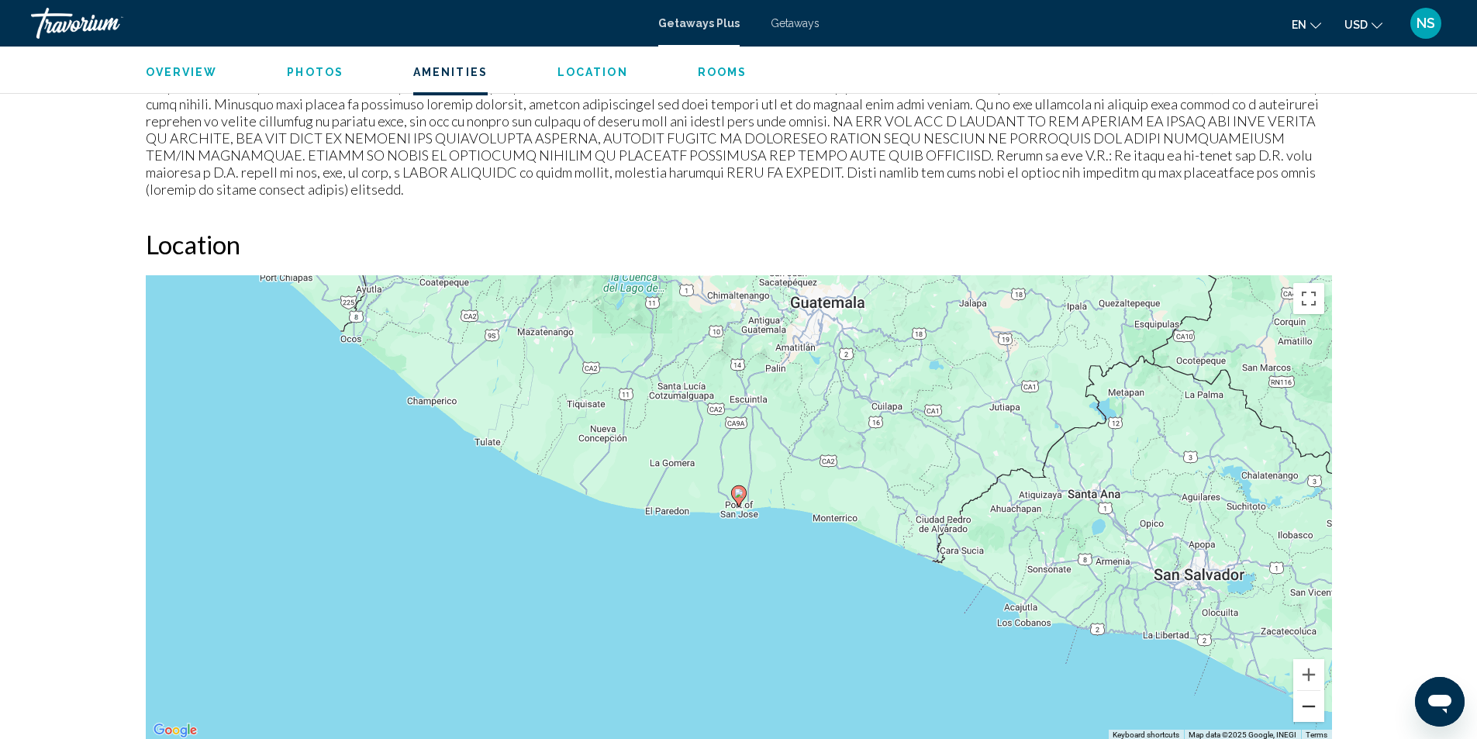
click at [1307, 692] on button "Zoom out" at bounding box center [1308, 706] width 31 height 31
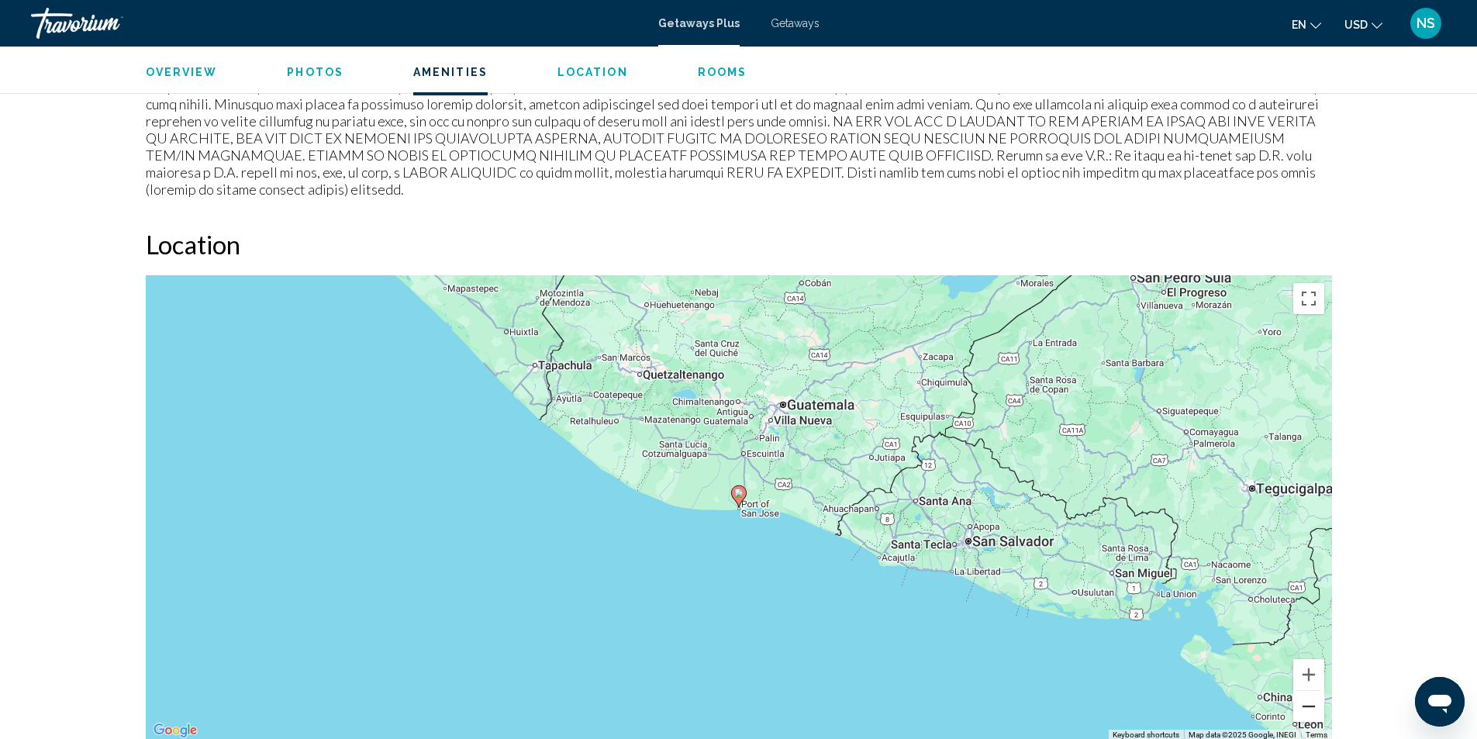
click at [1307, 692] on button "Zoom out" at bounding box center [1308, 706] width 31 height 31
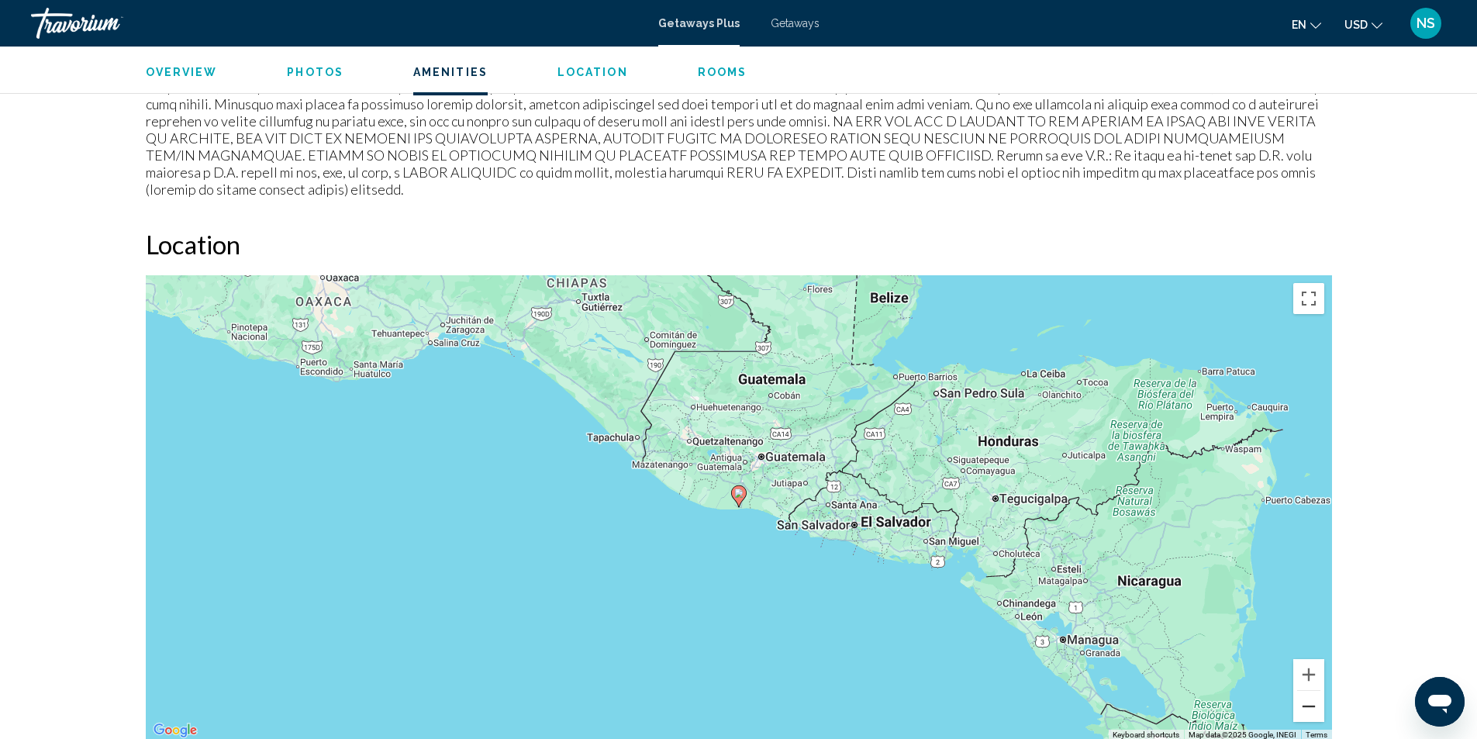
click at [1304, 691] on button "Zoom out" at bounding box center [1308, 706] width 31 height 31
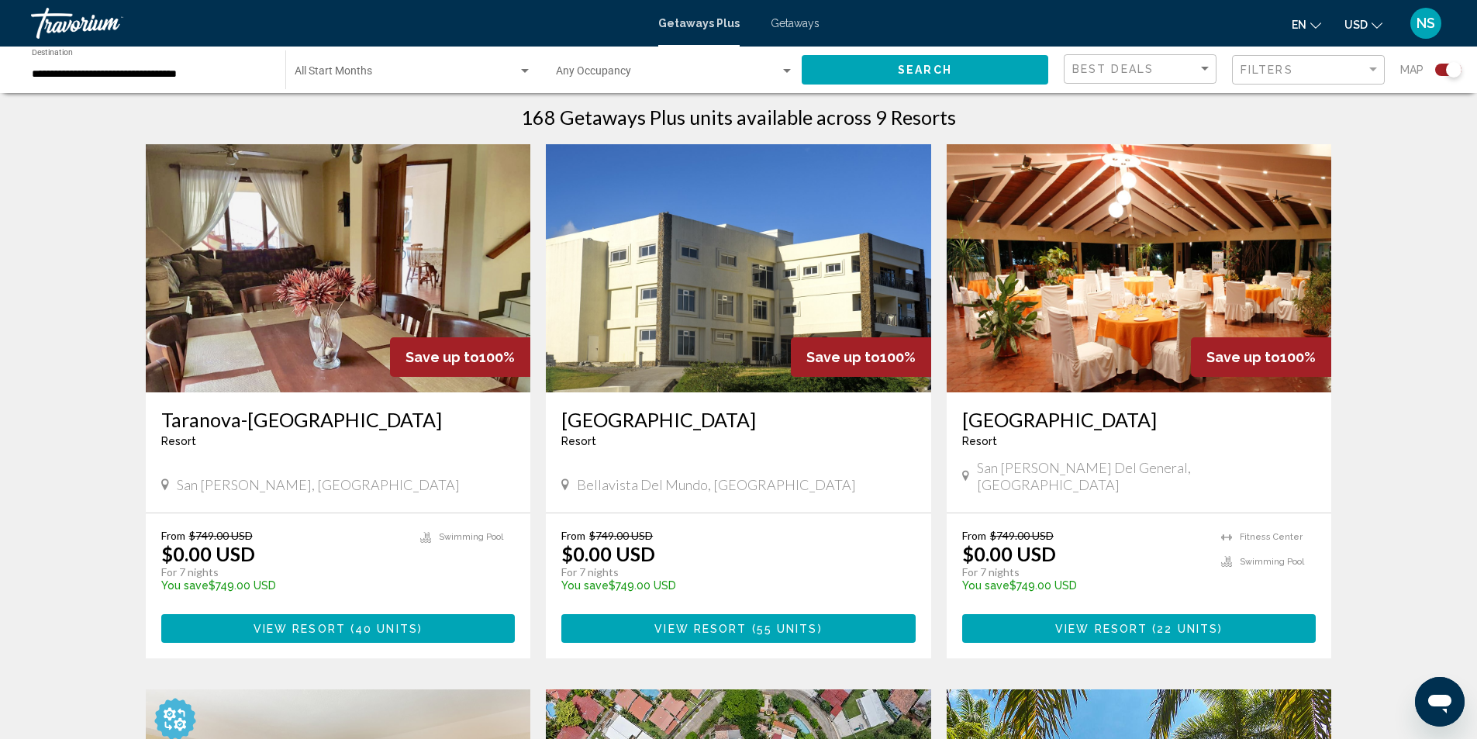
scroll to position [543, 0]
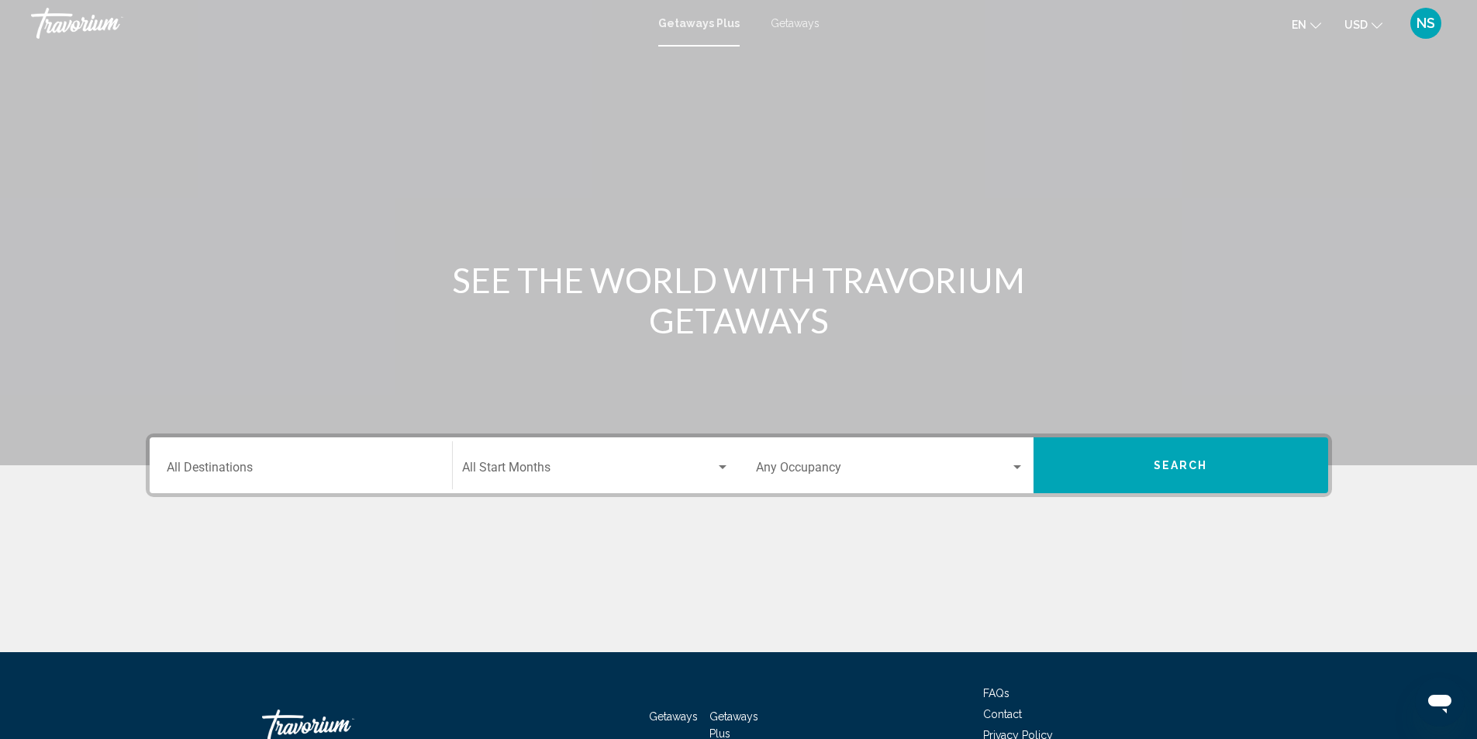
click at [791, 17] on span "Getaways" at bounding box center [795, 23] width 49 height 12
click at [176, 468] on input "Destination All Destinations" at bounding box center [301, 471] width 268 height 14
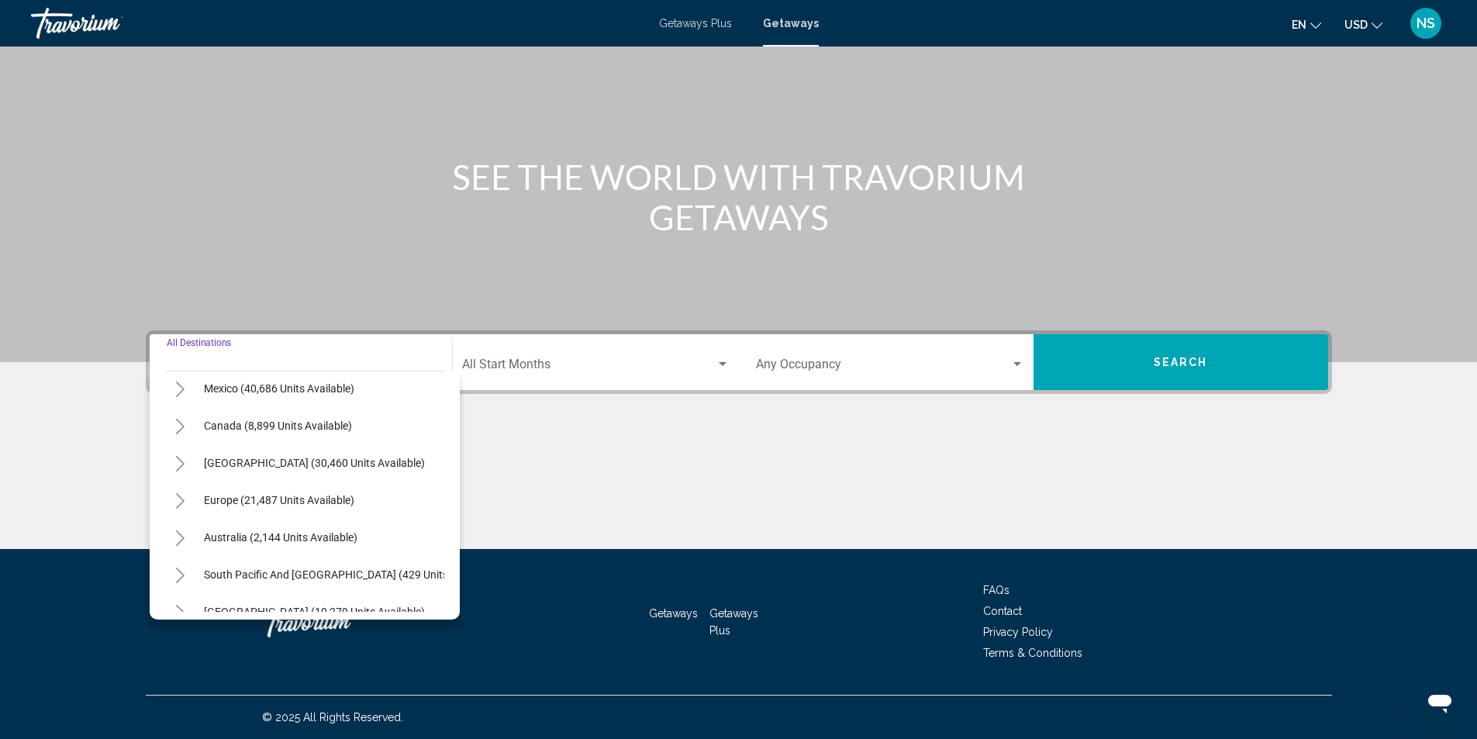
scroll to position [263, 0]
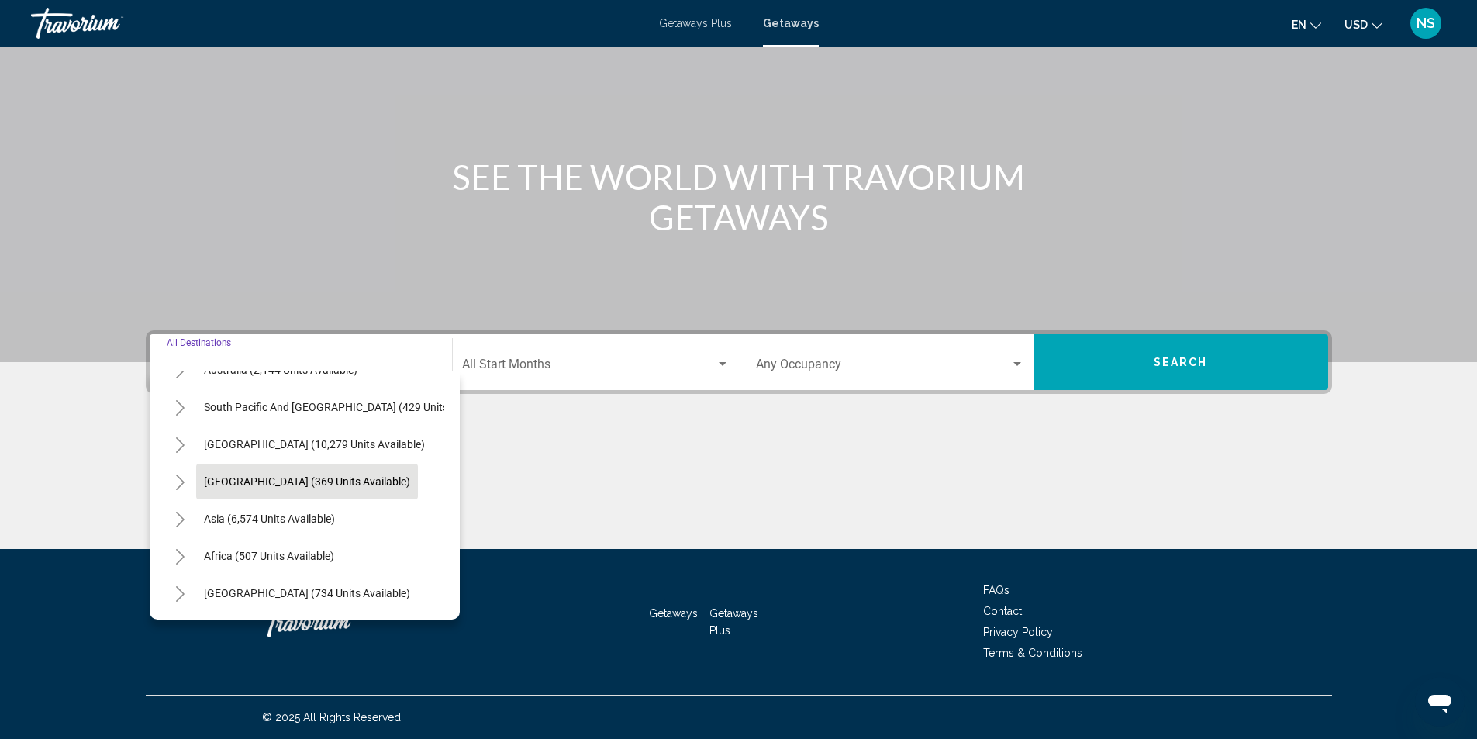
click at [267, 475] on span "[GEOGRAPHIC_DATA] (369 units available)" at bounding box center [307, 481] width 206 height 12
type input "**********"
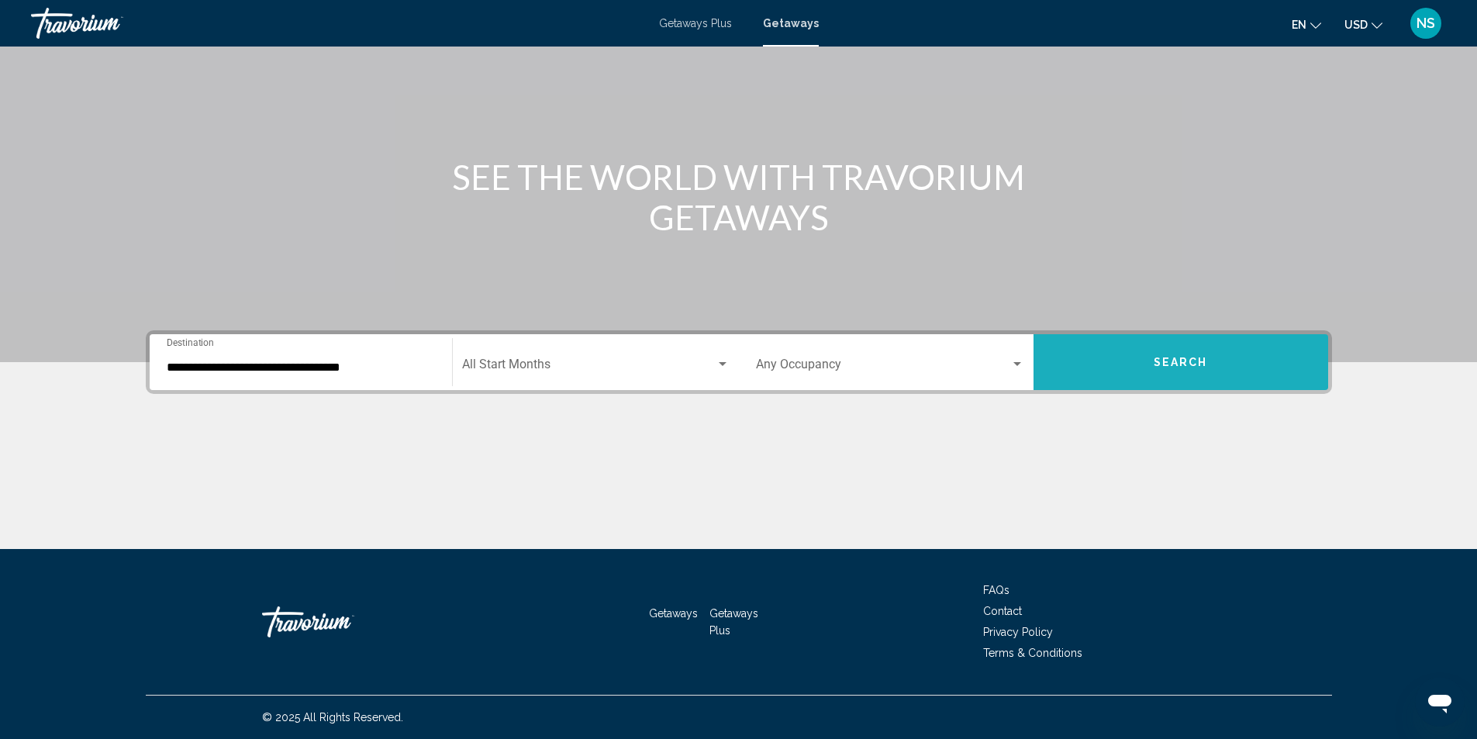
click at [1174, 359] on span "Search" at bounding box center [1181, 363] width 54 height 12
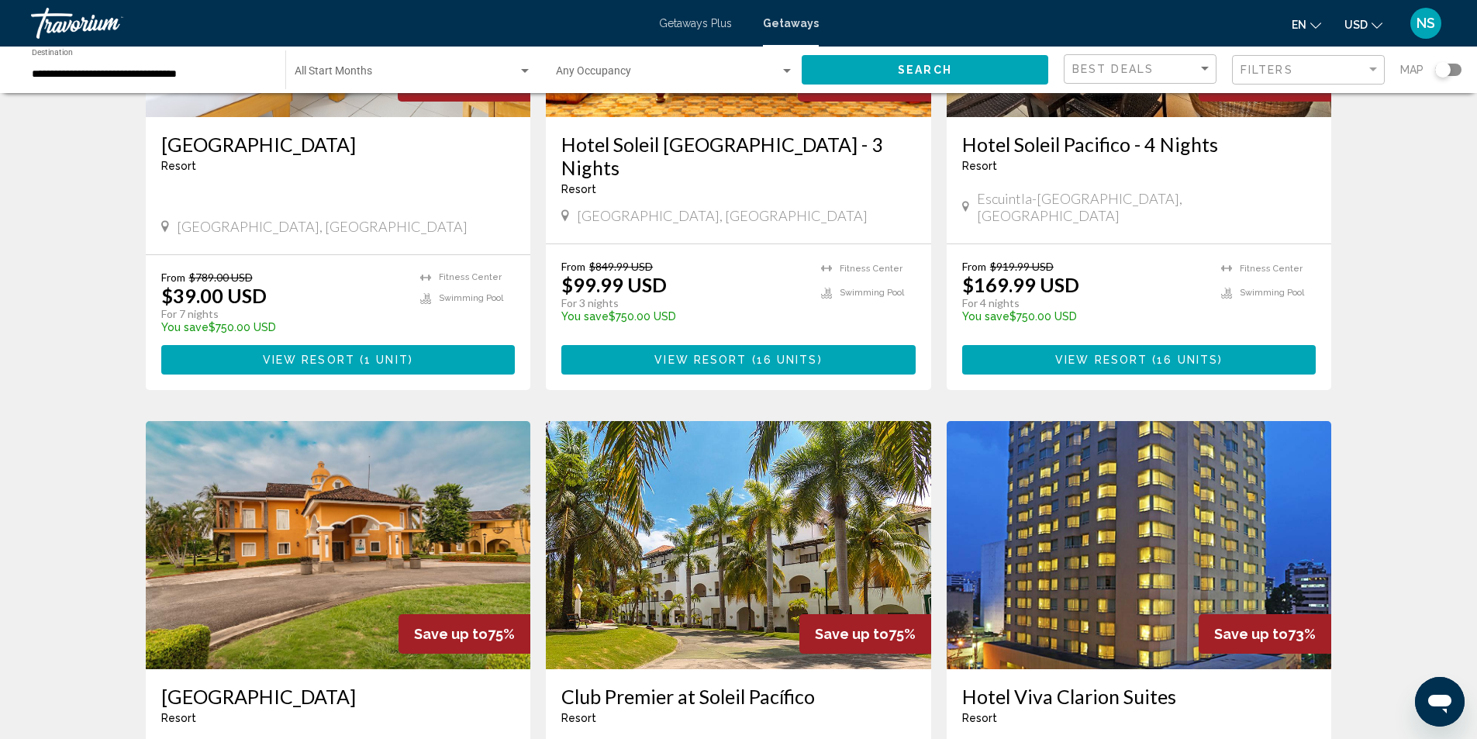
scroll to position [931, 0]
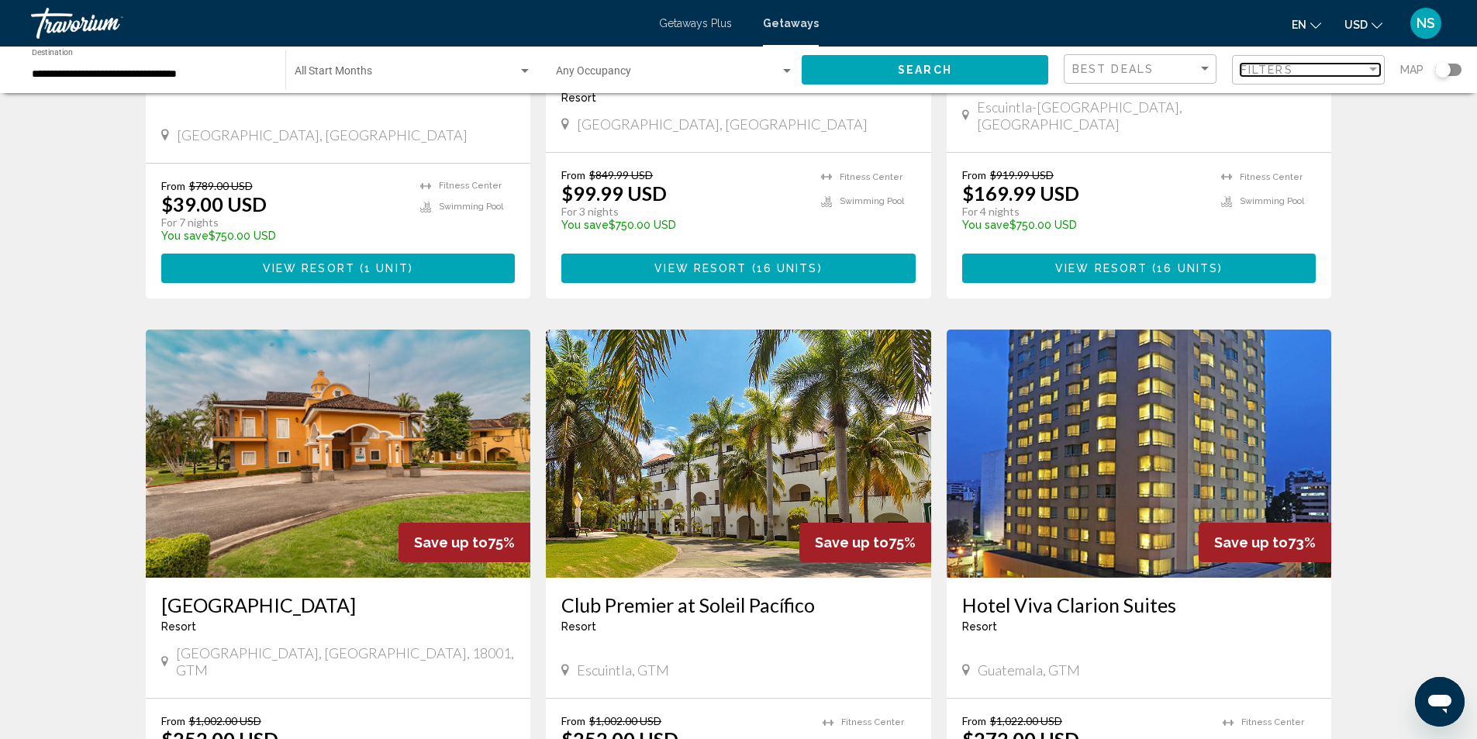
click at [1319, 73] on div "Filters" at bounding box center [1304, 70] width 126 height 12
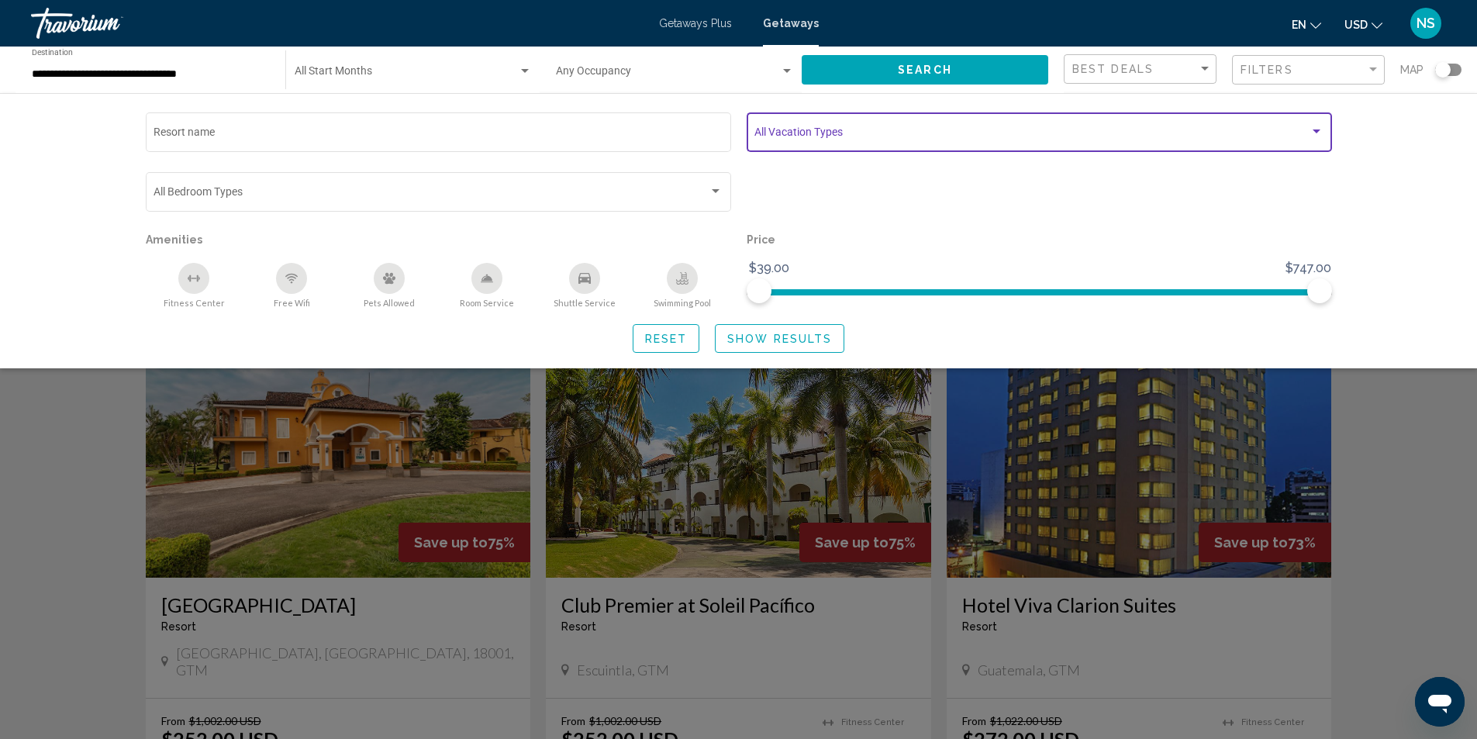
click at [968, 136] on span "Search widget" at bounding box center [1032, 135] width 555 height 12
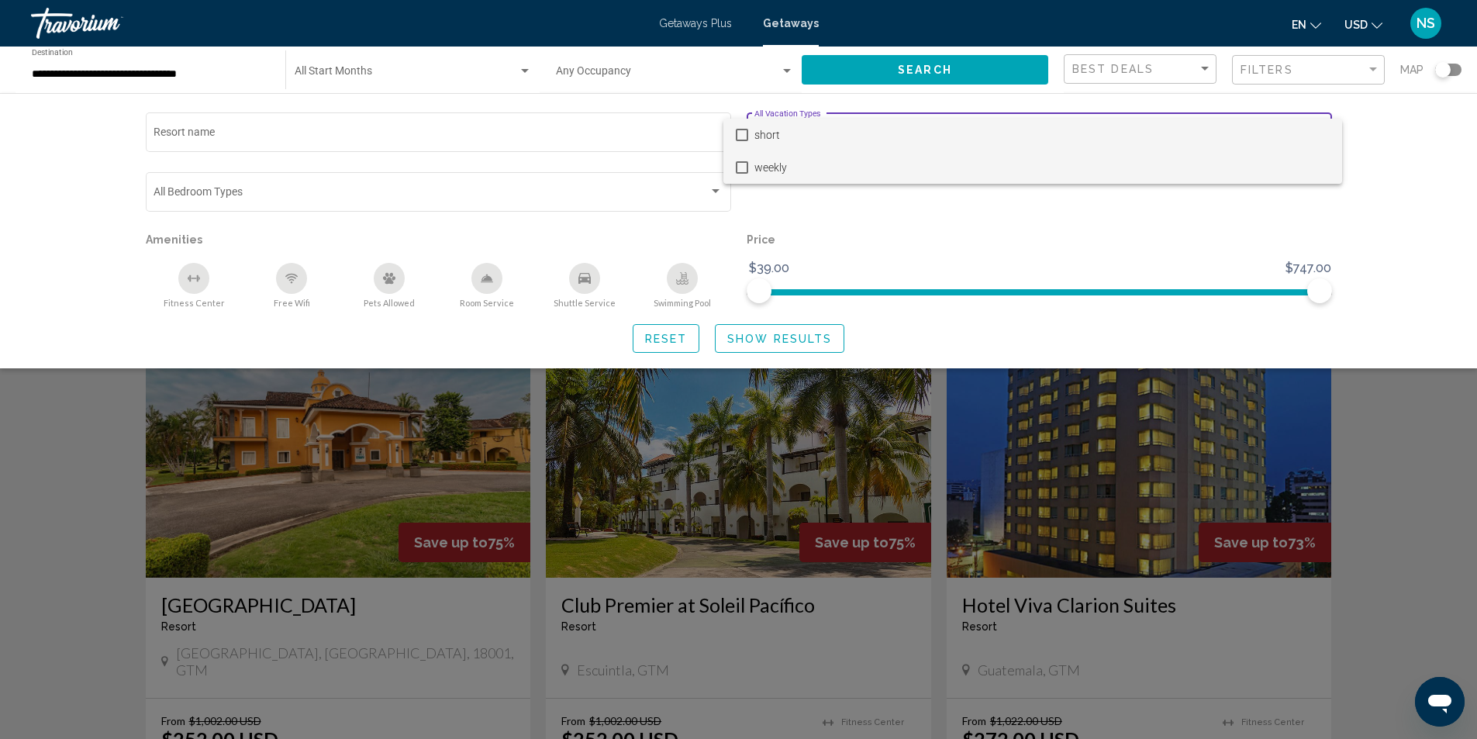
click at [740, 168] on mat-pseudo-checkbox at bounding box center [742, 167] width 12 height 12
click at [774, 343] on div at bounding box center [738, 369] width 1477 height 739
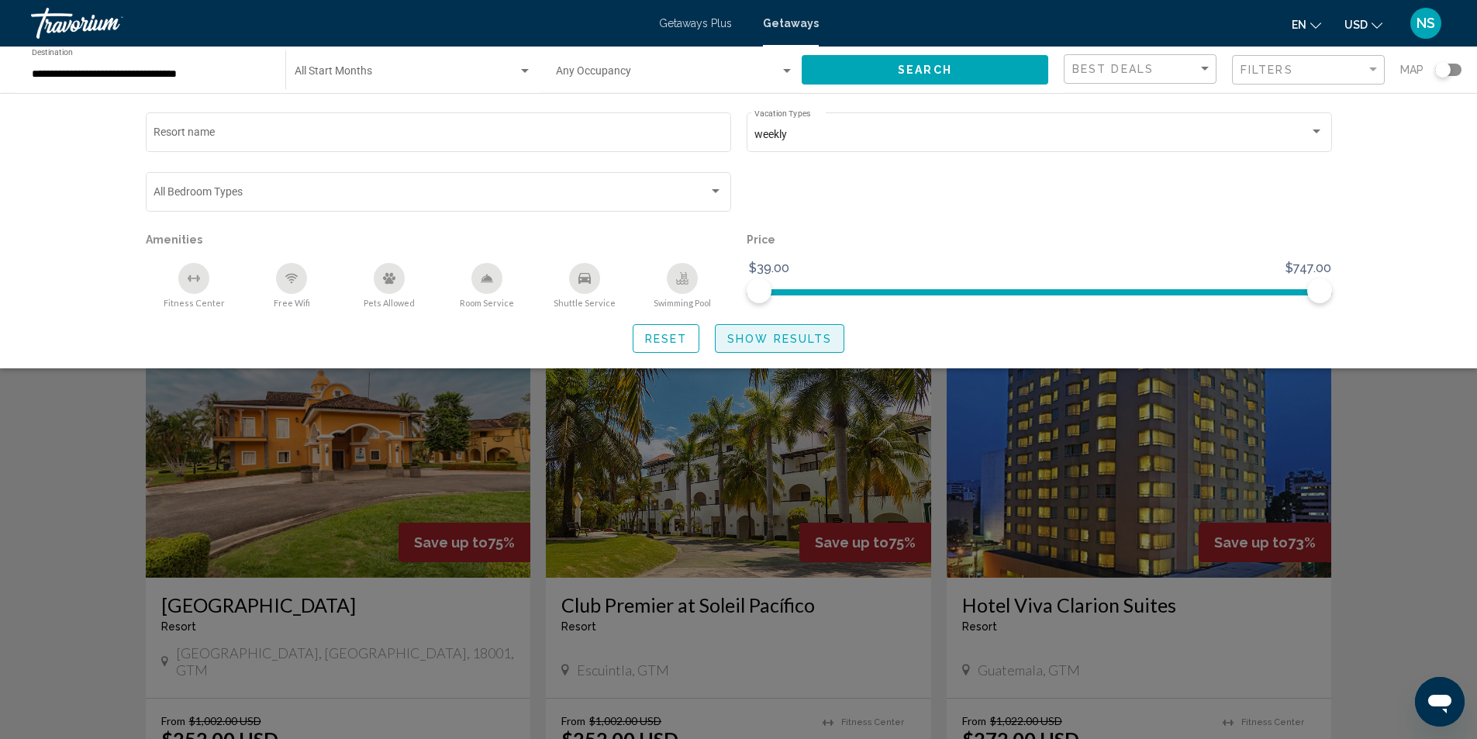
click at [824, 342] on span "Show Results" at bounding box center [779, 339] width 105 height 12
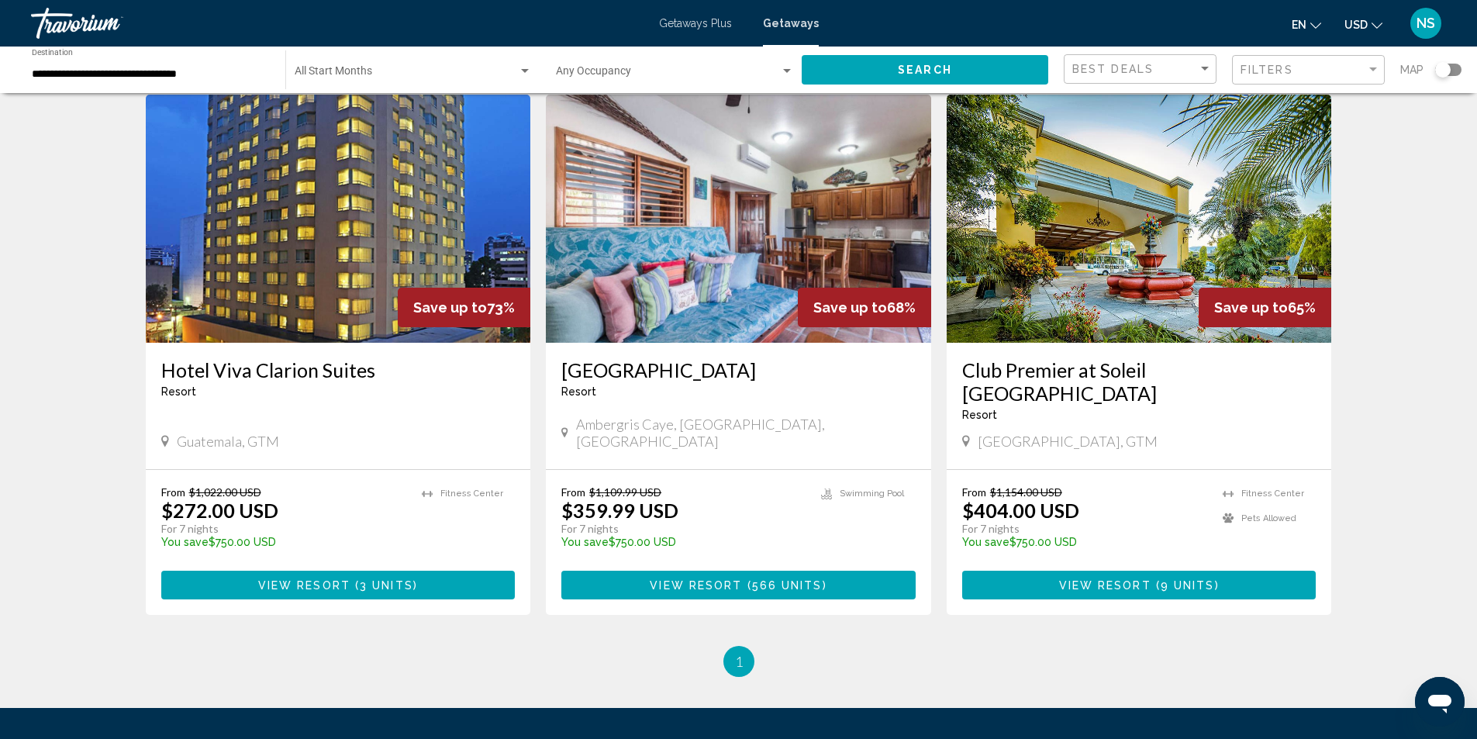
scroll to position [1163, 0]
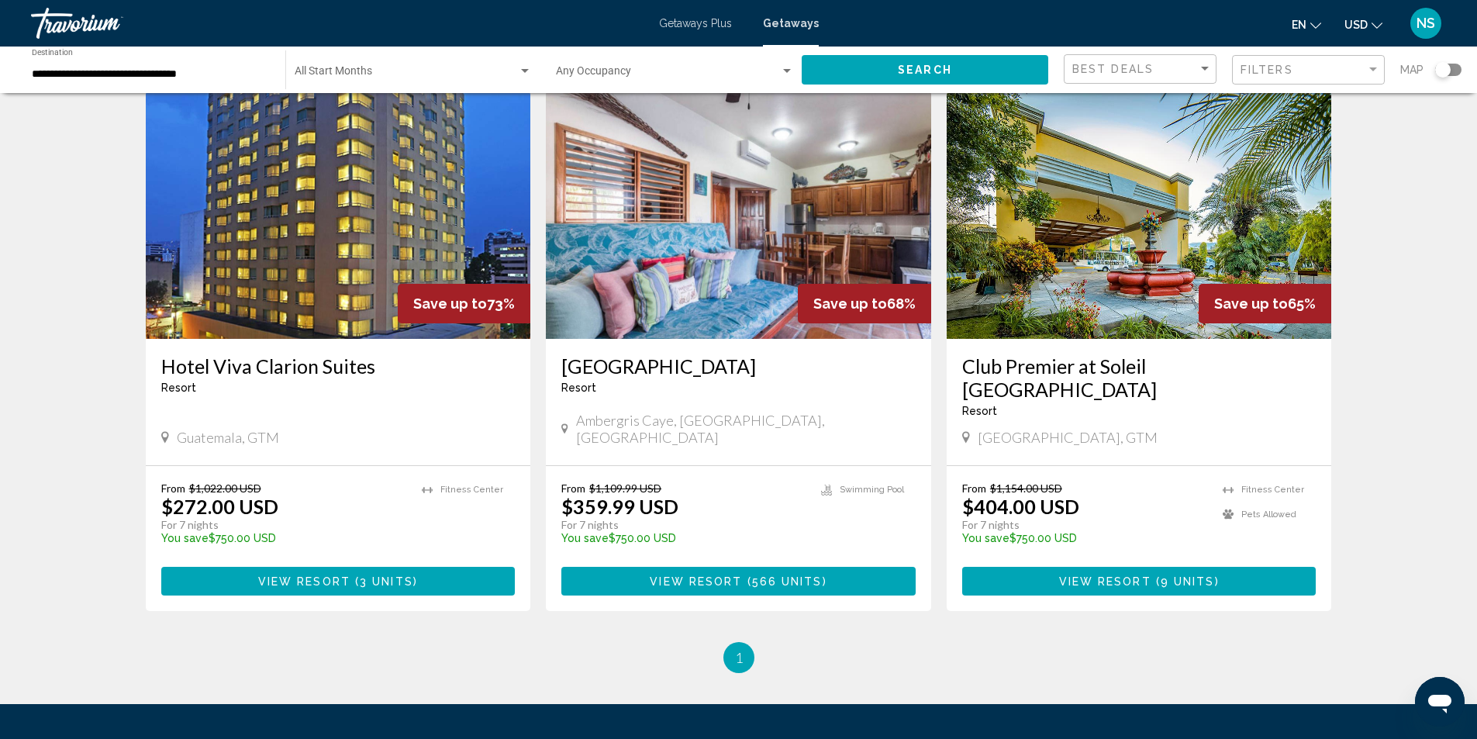
click at [778, 245] on img "Main content" at bounding box center [738, 215] width 385 height 248
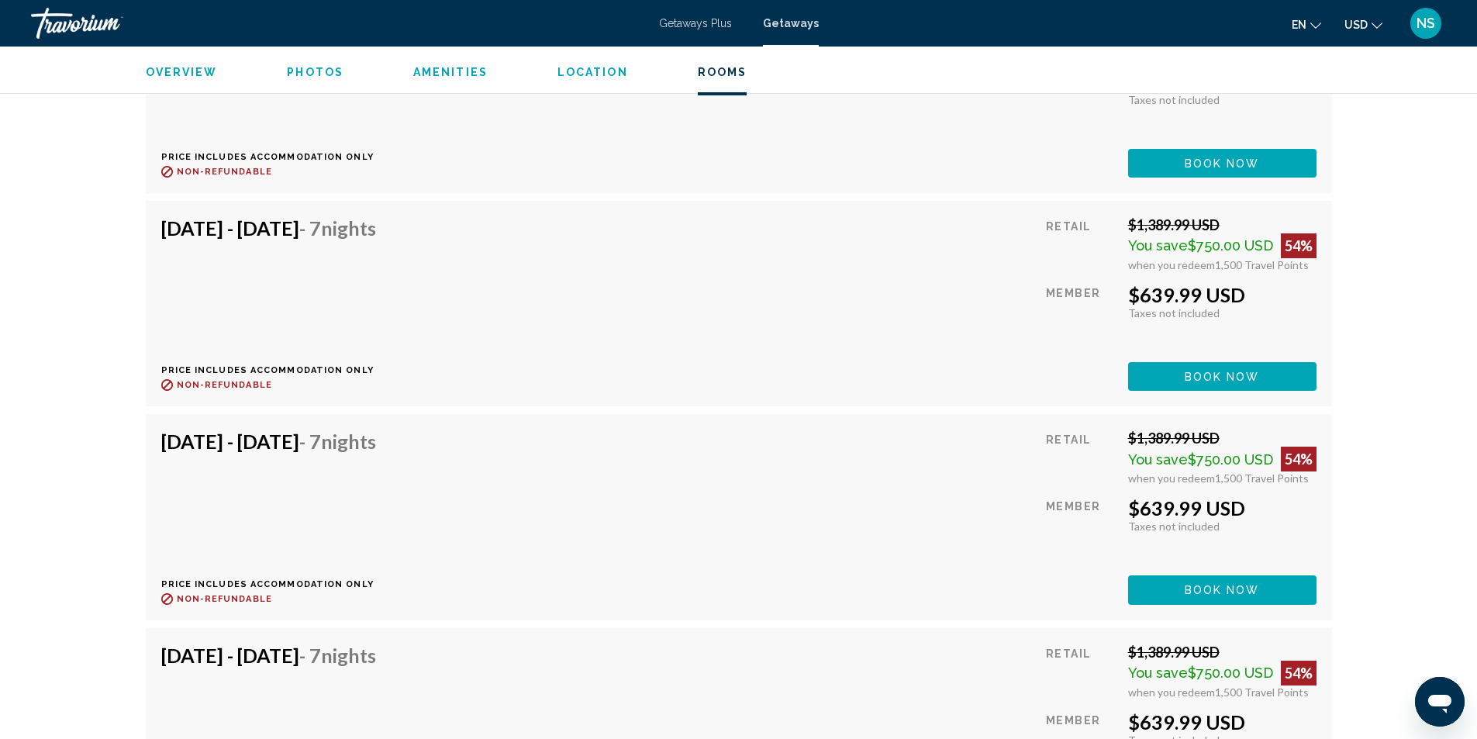
scroll to position [27164, 0]
